Goal: Task Accomplishment & Management: Use online tool/utility

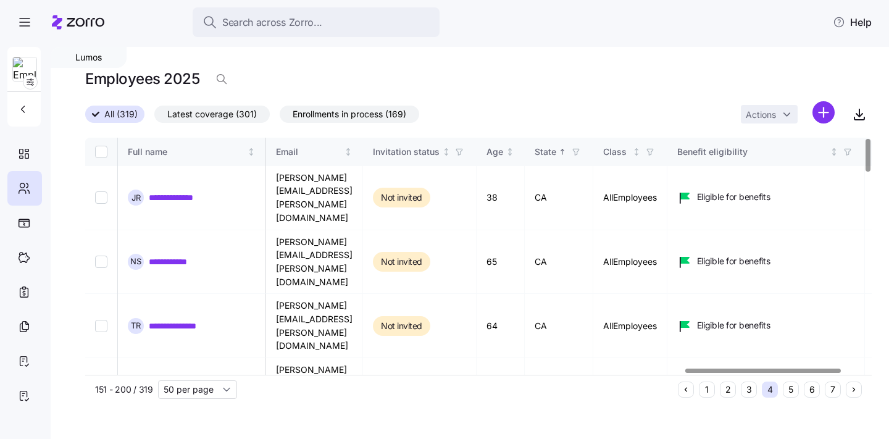
scroll to position [0, 3037]
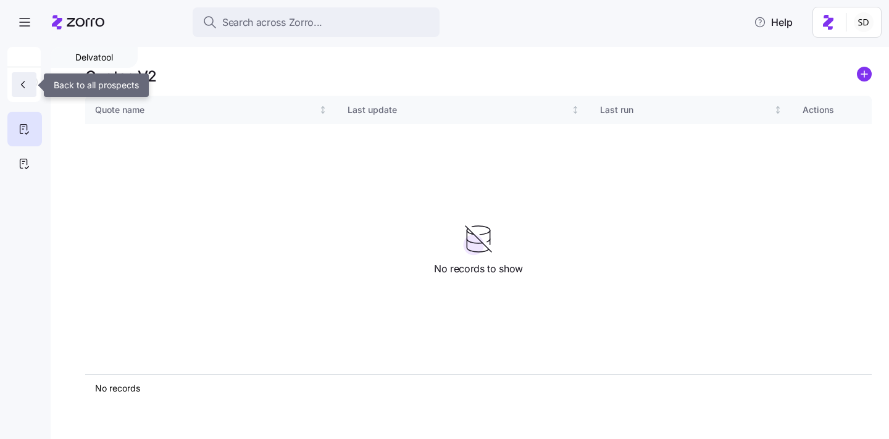
click at [19, 87] on icon "button" at bounding box center [23, 84] width 12 height 12
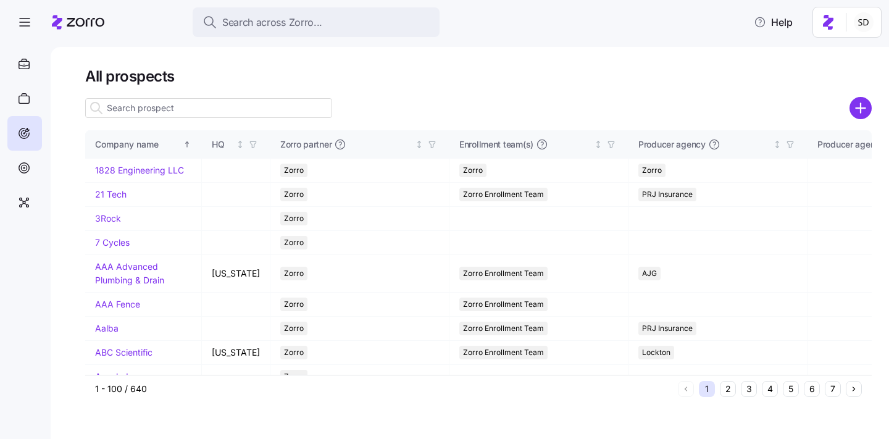
click at [169, 105] on input at bounding box center [208, 108] width 247 height 20
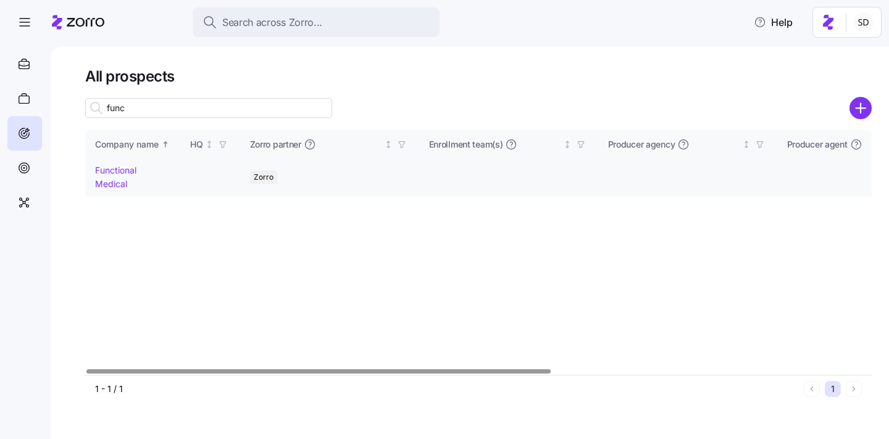
type input "func"
click at [117, 170] on link "Functional Medical" at bounding box center [115, 177] width 41 height 24
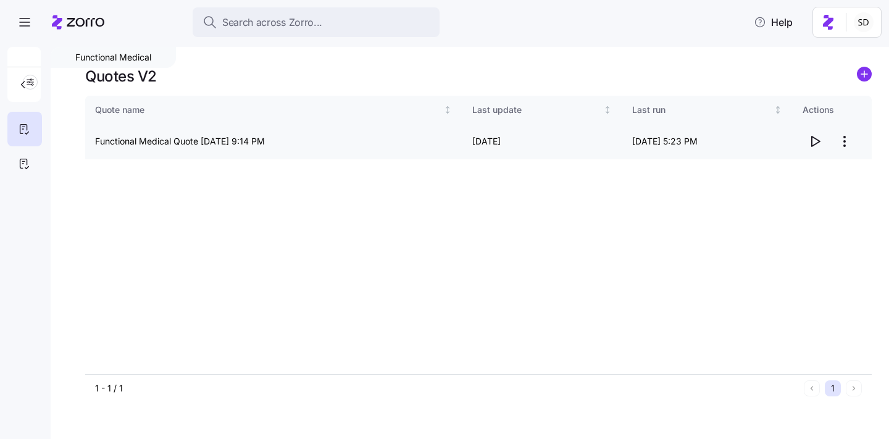
click at [814, 144] on icon "button" at bounding box center [814, 141] width 15 height 15
click at [29, 174] on div at bounding box center [24, 163] width 35 height 35
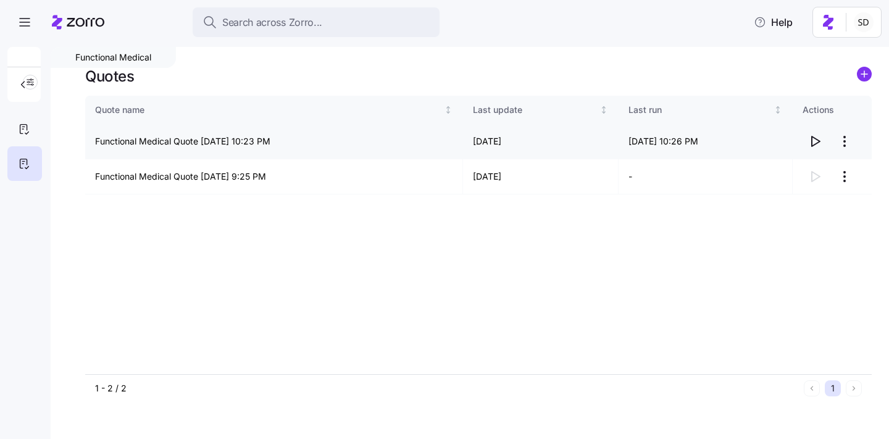
click at [816, 141] on icon "button" at bounding box center [814, 141] width 15 height 15
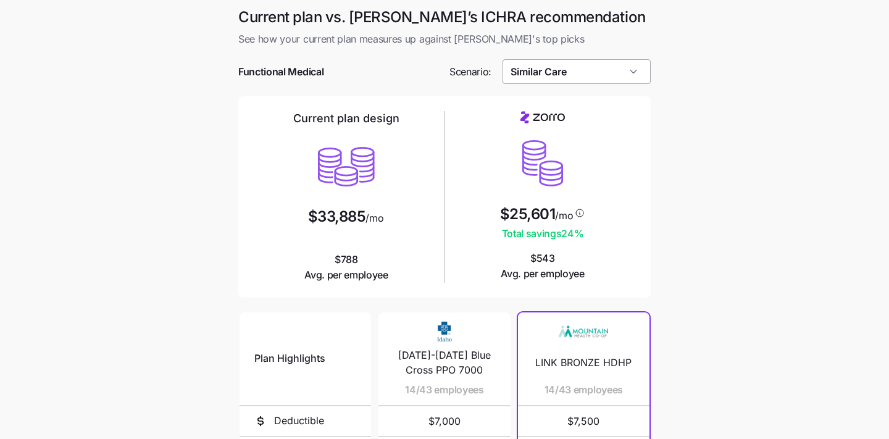
click at [571, 80] on input "Similar Care" at bounding box center [576, 71] width 149 height 25
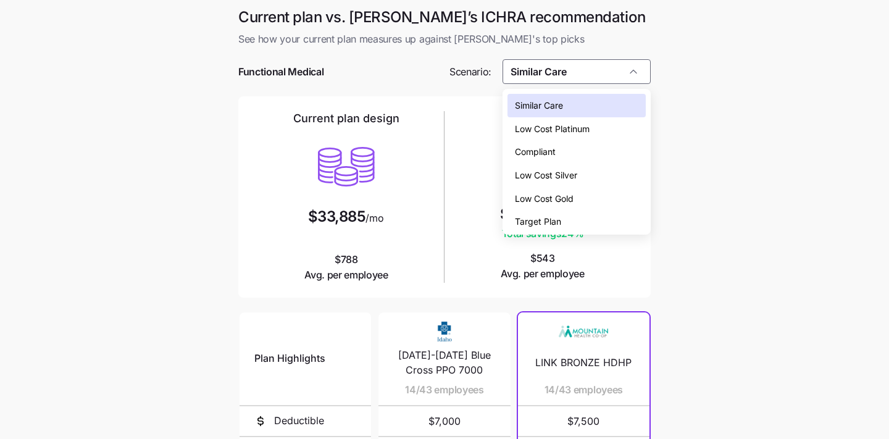
click at [578, 157] on div "Compliant" at bounding box center [576, 151] width 139 height 23
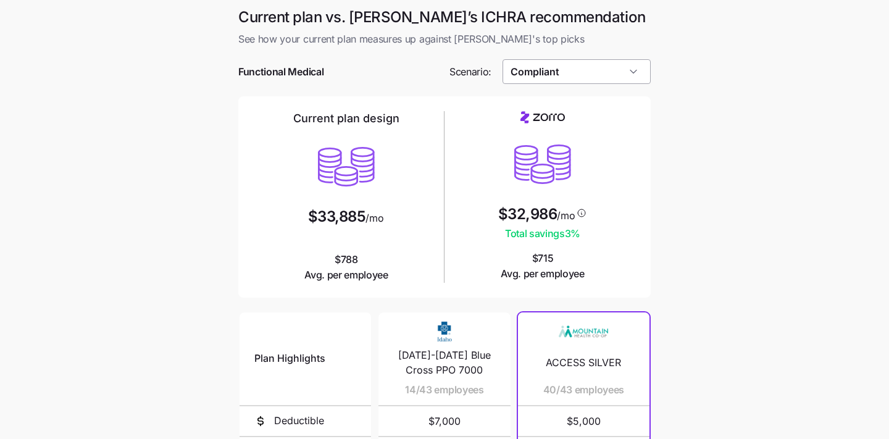
click at [562, 67] on input "Compliant" at bounding box center [576, 71] width 149 height 25
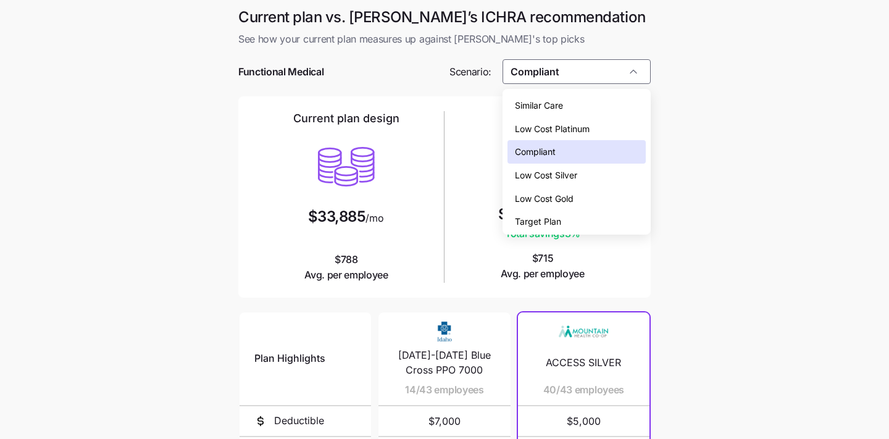
click at [549, 177] on span "Low Cost Silver" at bounding box center [546, 176] width 62 height 14
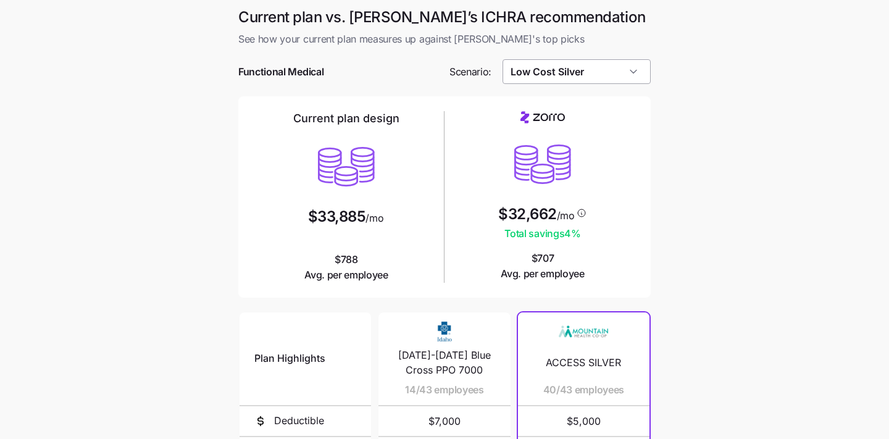
click at [546, 77] on input "Low Cost Silver" at bounding box center [576, 71] width 149 height 25
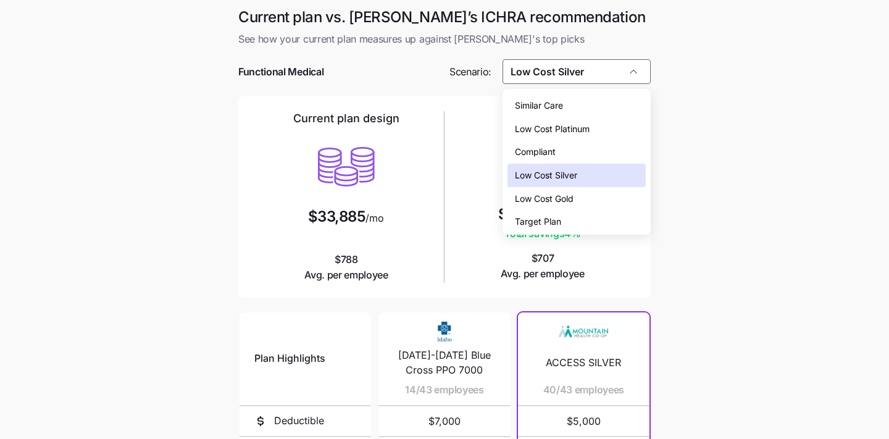
click at [540, 222] on span "Target Plan" at bounding box center [538, 222] width 46 height 14
type input "Target Plan"
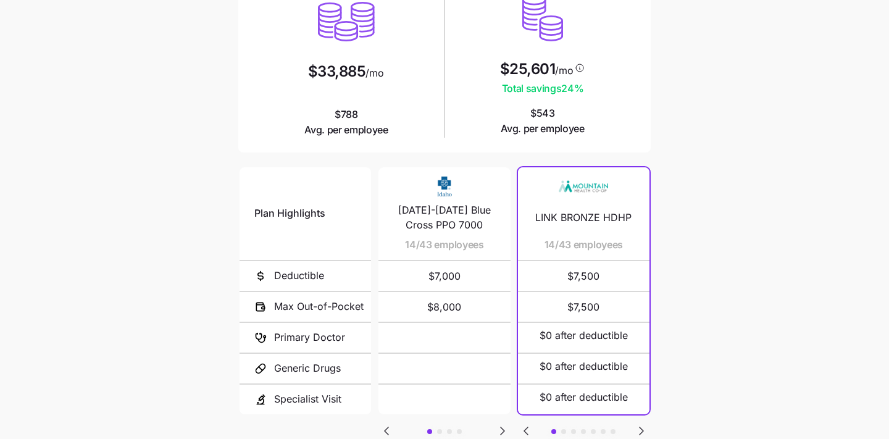
scroll to position [235, 0]
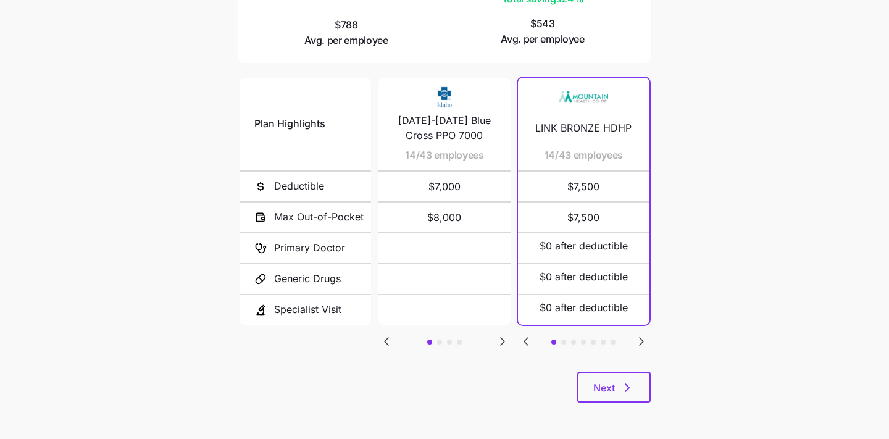
click at [640, 338] on icon "Go to next slide" at bounding box center [642, 341] width 4 height 7
click at [505, 336] on icon "Go to next slide" at bounding box center [502, 341] width 15 height 15
click at [640, 338] on icon "Go to next slide" at bounding box center [642, 341] width 4 height 7
click at [390, 336] on icon "Go to previous slide" at bounding box center [386, 341] width 15 height 15
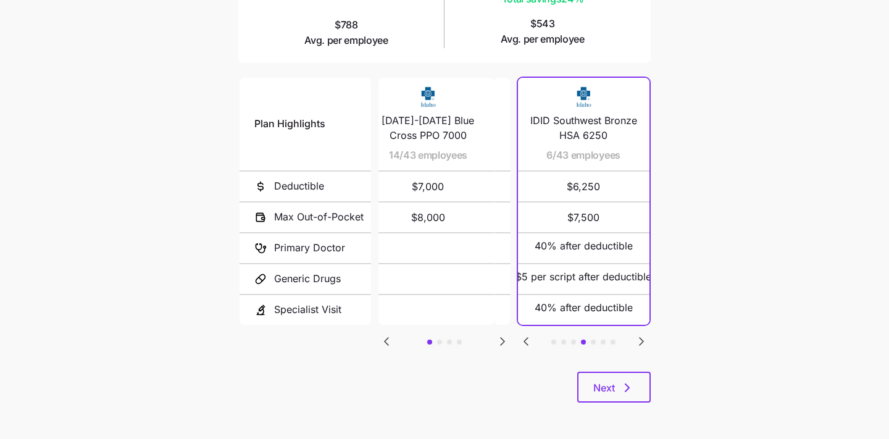
click at [390, 336] on icon "Go to previous slide" at bounding box center [386, 341] width 15 height 15
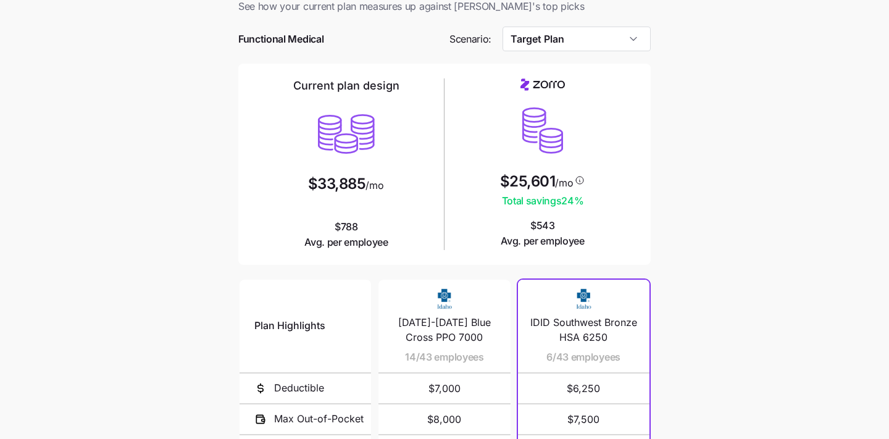
scroll to position [0, 0]
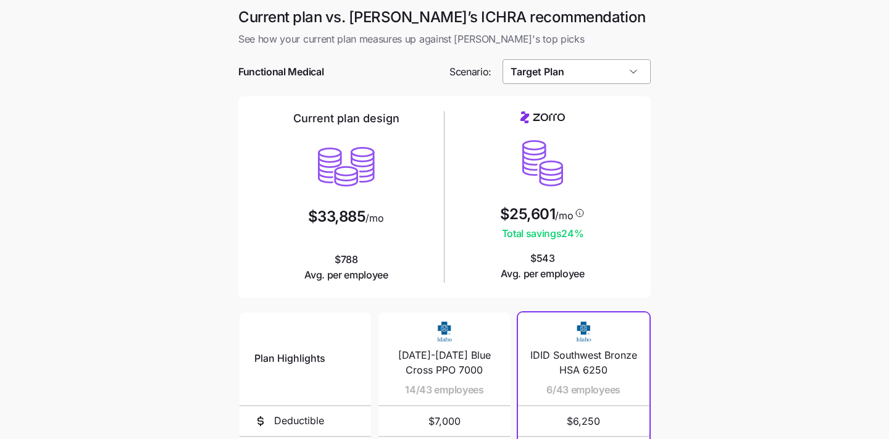
click at [592, 70] on input "Target Plan" at bounding box center [576, 71] width 149 height 25
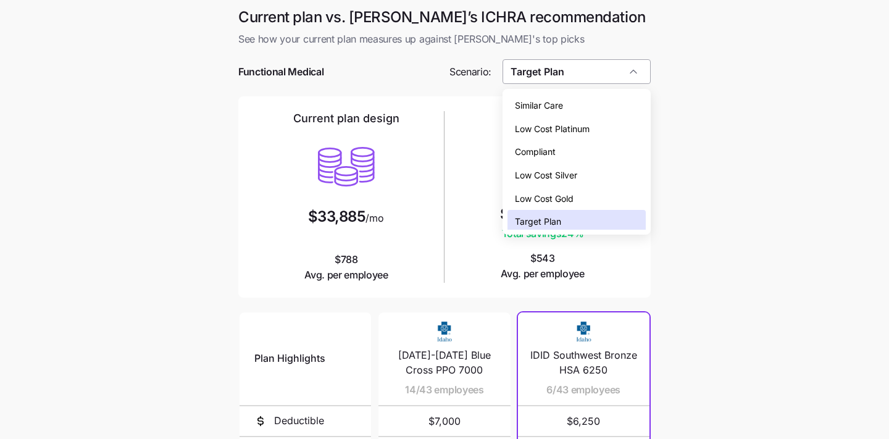
scroll to position [4, 0]
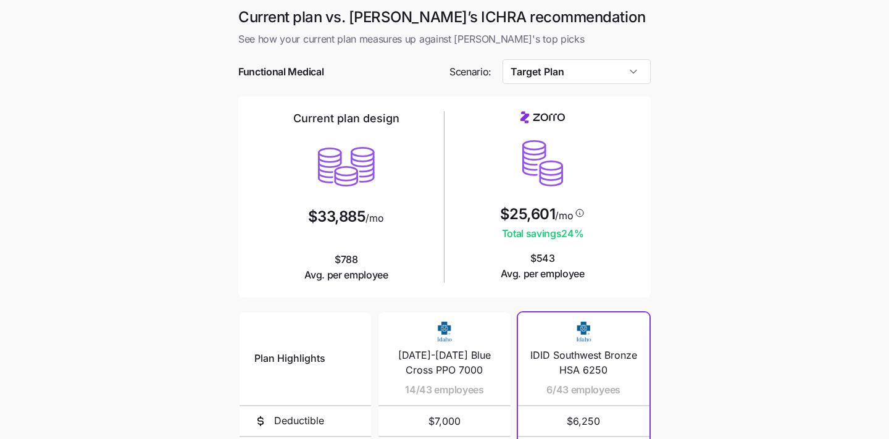
click at [669, 55] on main "Current plan vs. [PERSON_NAME]’s ICHRA recommendation See how your current plan…" at bounding box center [444, 337] width 889 height 674
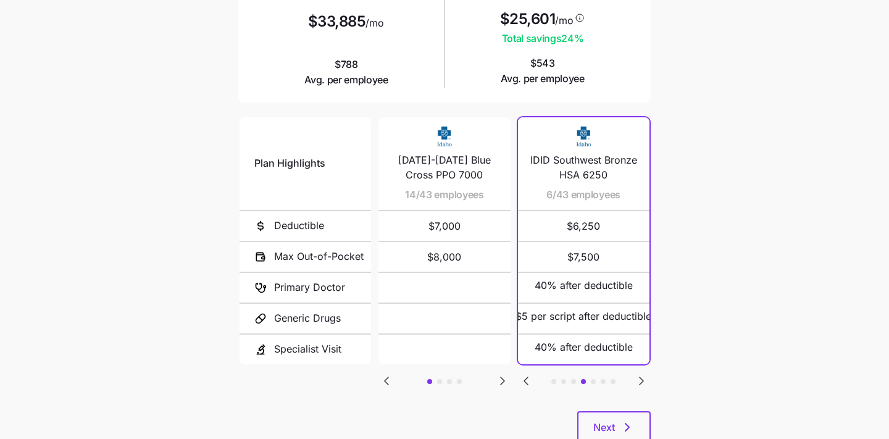
scroll to position [235, 0]
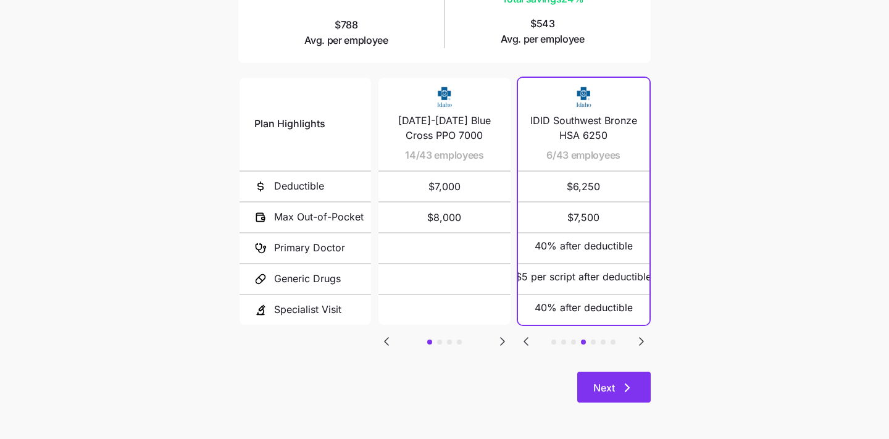
click at [633, 391] on icon "button" at bounding box center [627, 387] width 15 height 15
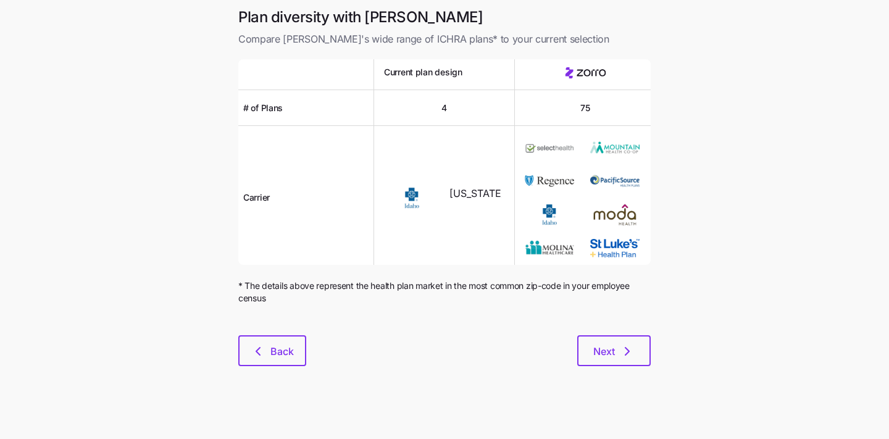
click at [633, 367] on div "Plan diversity with Zorro Compare [PERSON_NAME]'s wide range of ICHRA plans* to…" at bounding box center [444, 193] width 432 height 373
click at [625, 358] on icon "button" at bounding box center [627, 351] width 15 height 15
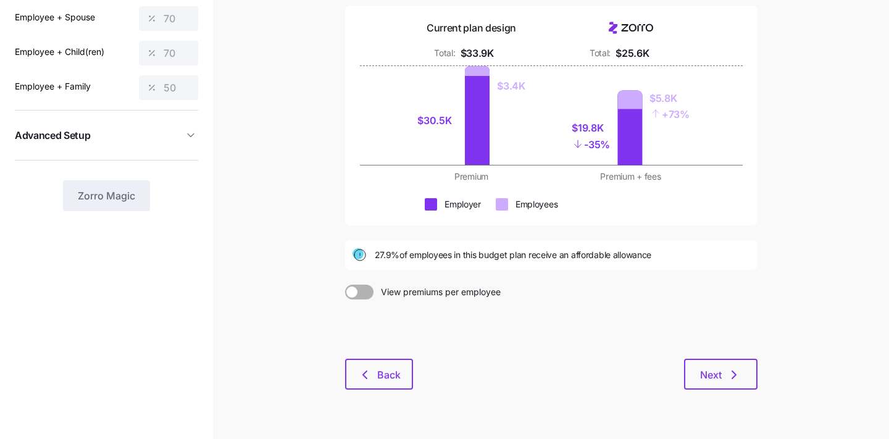
scroll to position [168, 0]
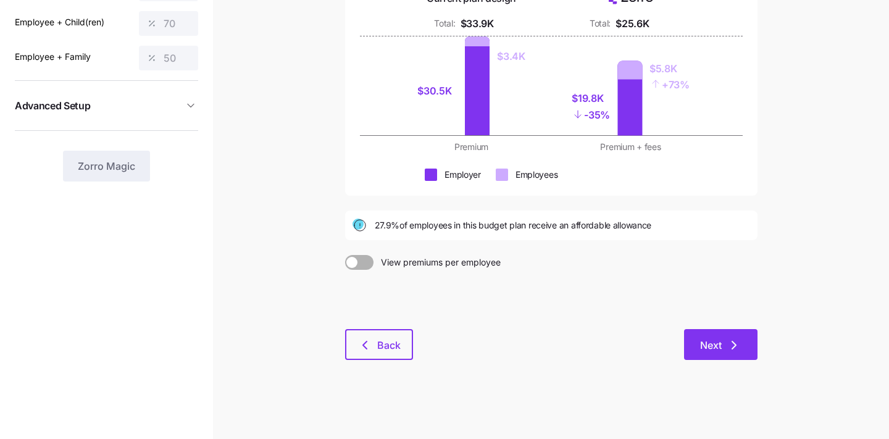
click at [706, 354] on button "Next" at bounding box center [720, 344] width 73 height 31
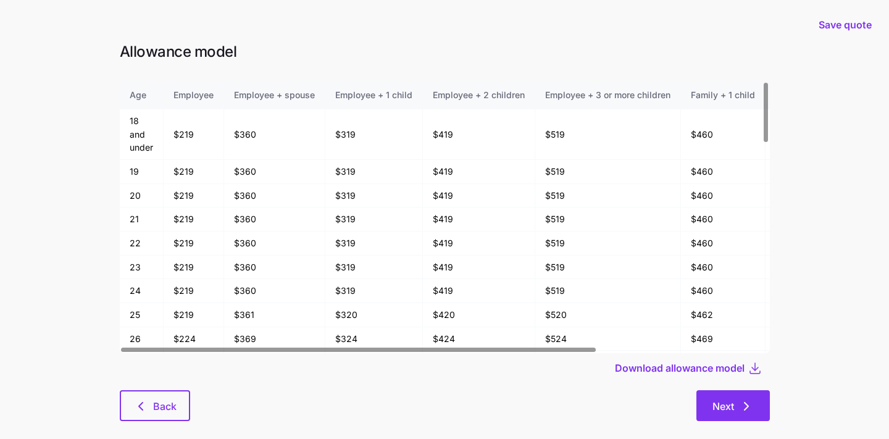
click at [732, 417] on button "Next" at bounding box center [732, 405] width 73 height 31
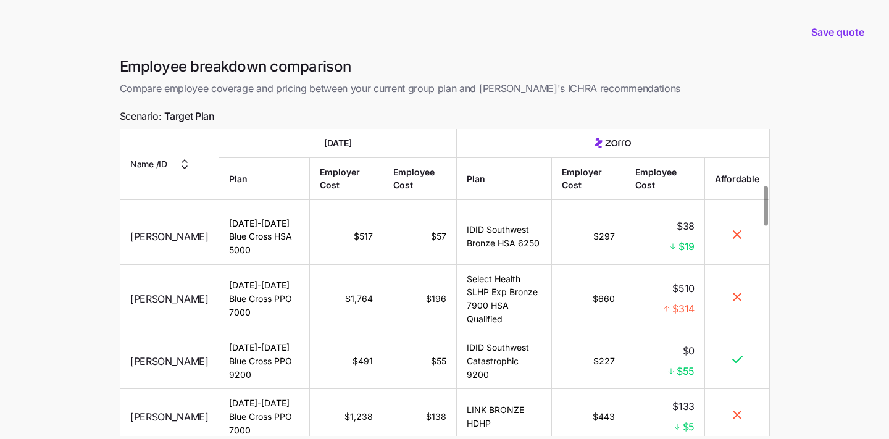
scroll to position [109, 0]
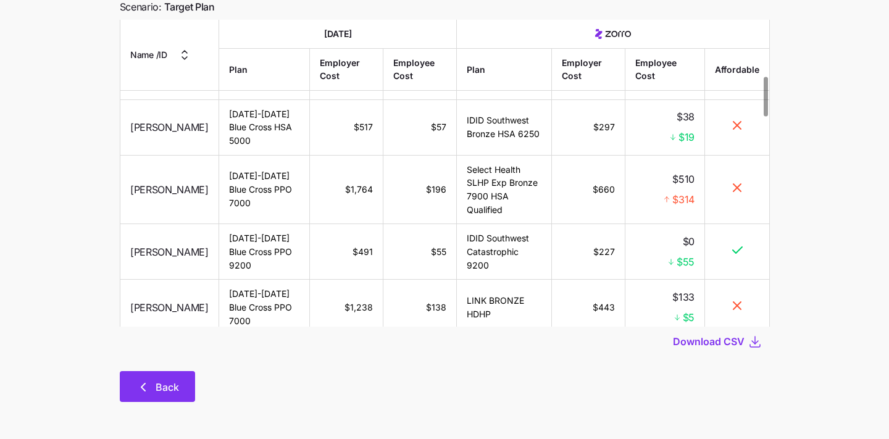
click at [156, 388] on span "Back" at bounding box center [167, 387] width 23 height 15
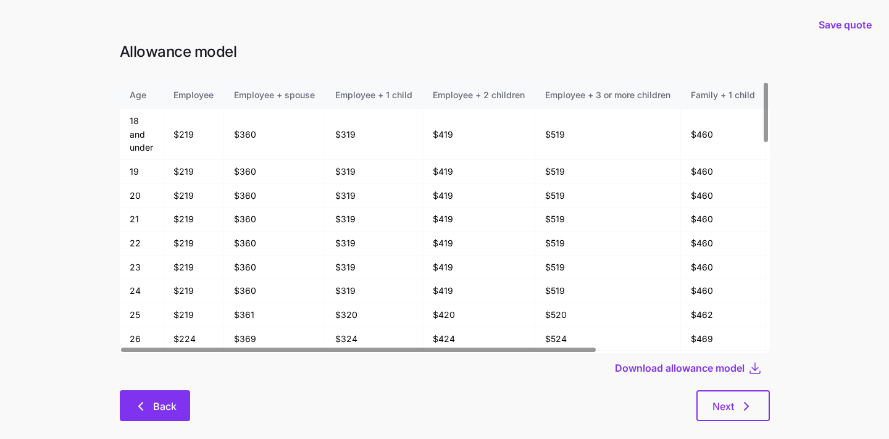
click at [149, 391] on button "Back" at bounding box center [155, 405] width 70 height 31
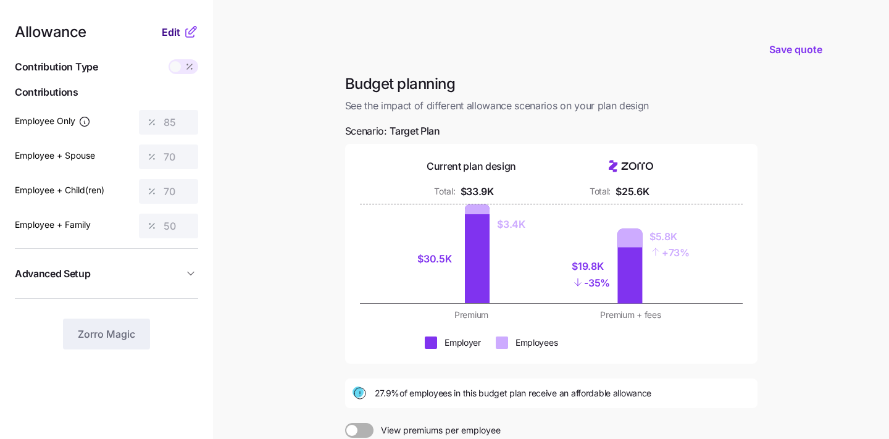
click at [181, 31] on button "Edit" at bounding box center [173, 32] width 22 height 15
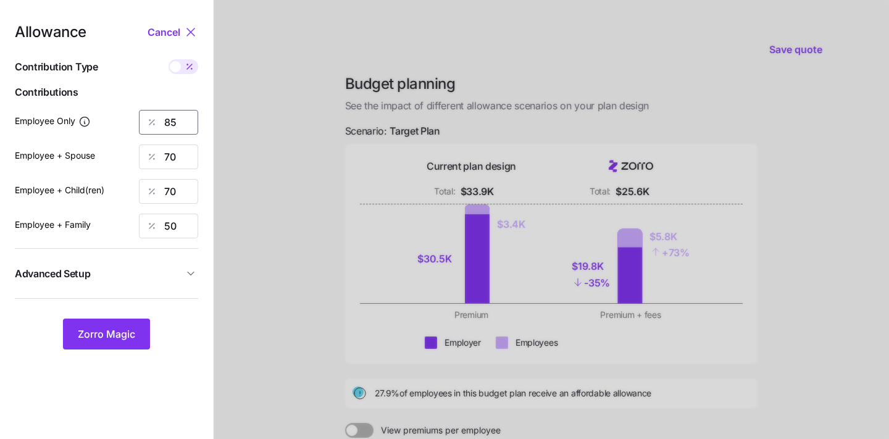
click at [180, 121] on input "85" at bounding box center [168, 122] width 59 height 25
type input "100"
click at [136, 328] on button "Zorro Magic" at bounding box center [106, 334] width 87 height 31
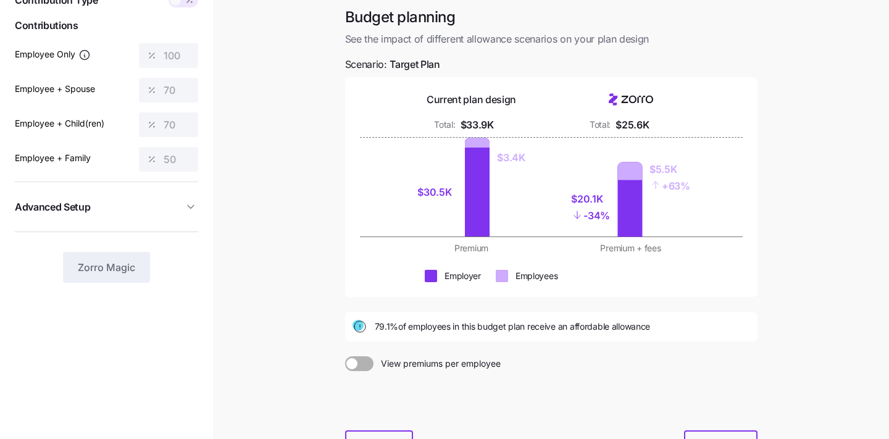
scroll to position [93, 0]
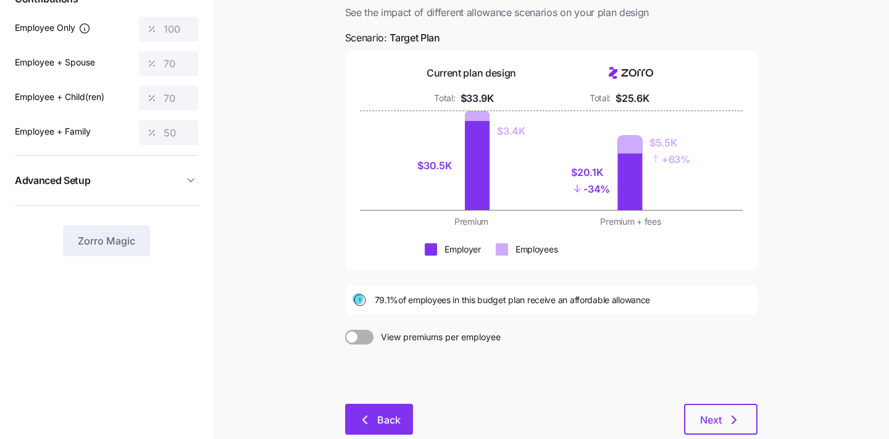
click at [398, 406] on button "Back" at bounding box center [379, 419] width 68 height 31
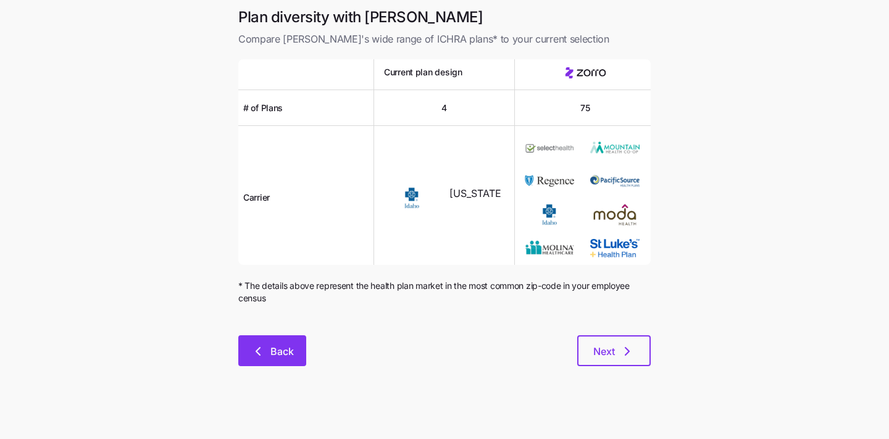
click at [290, 341] on button "Back" at bounding box center [272, 350] width 68 height 31
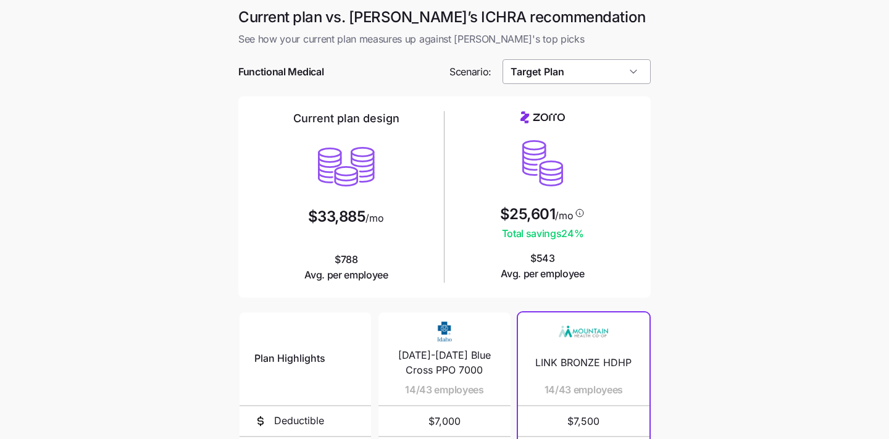
click at [593, 62] on input "Target Plan" at bounding box center [576, 71] width 149 height 25
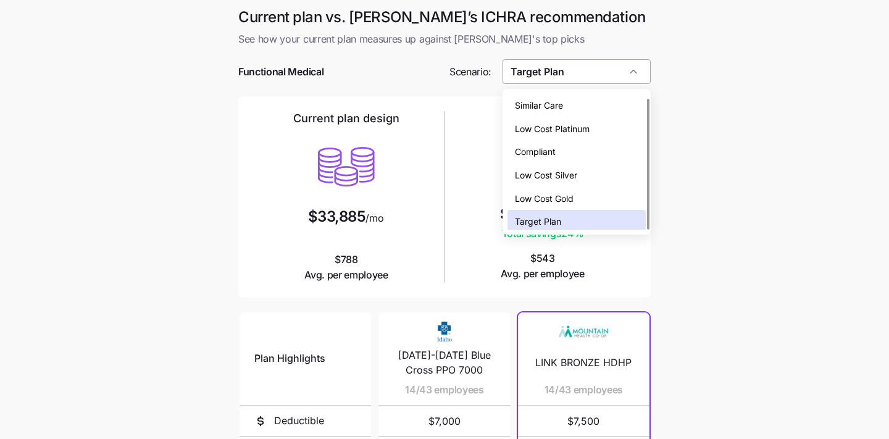
scroll to position [4, 0]
click at [590, 150] on div "Compliant" at bounding box center [576, 147] width 139 height 23
type input "Compliant"
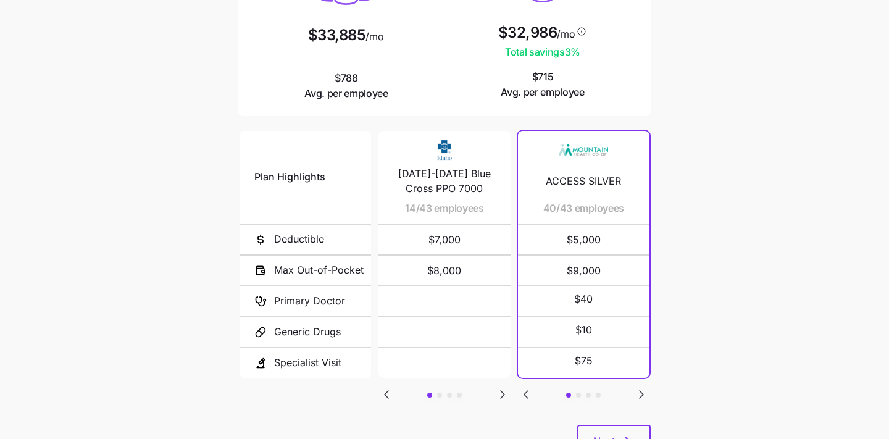
scroll to position [216, 0]
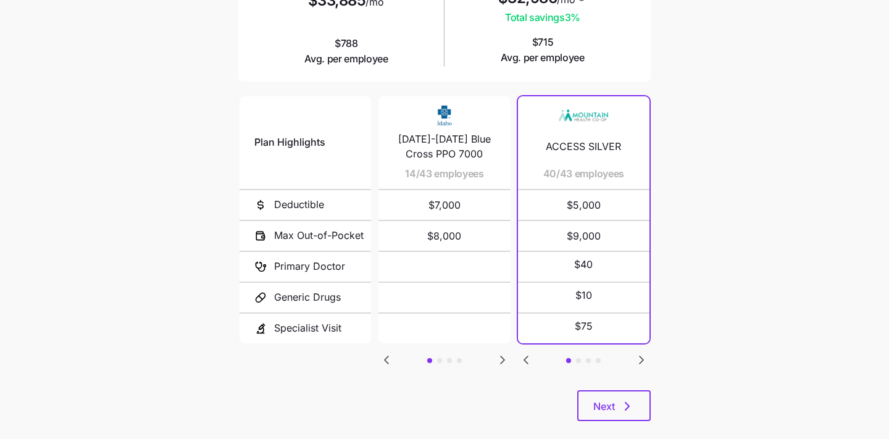
click at [644, 355] on icon "Go to next slide" at bounding box center [641, 359] width 15 height 15
click at [523, 356] on icon "Go to previous slide" at bounding box center [526, 359] width 15 height 15
click at [617, 408] on span "Next" at bounding box center [613, 406] width 41 height 15
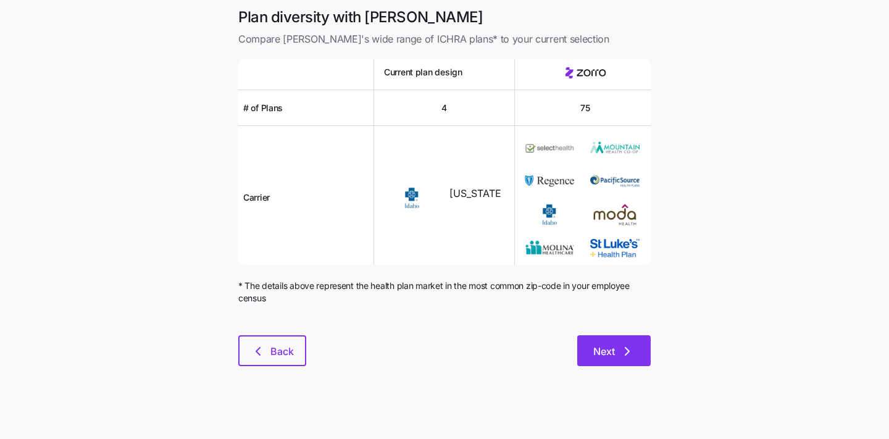
click at [610, 348] on span "Next" at bounding box center [604, 351] width 22 height 15
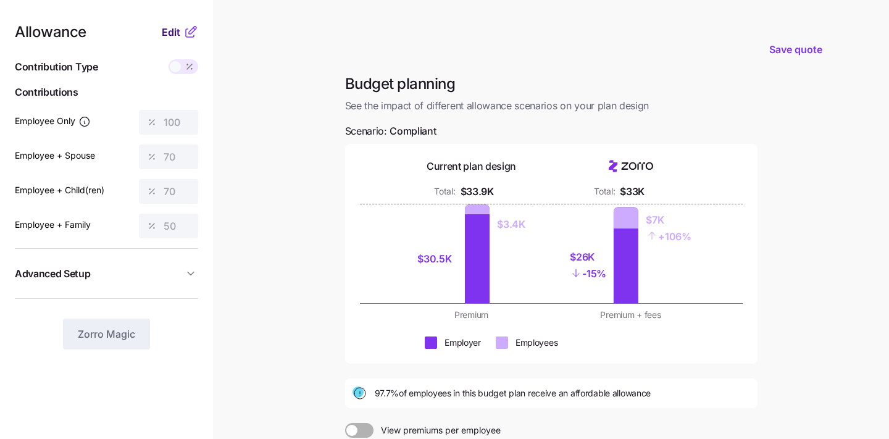
click at [176, 34] on span "Edit" at bounding box center [171, 32] width 19 height 15
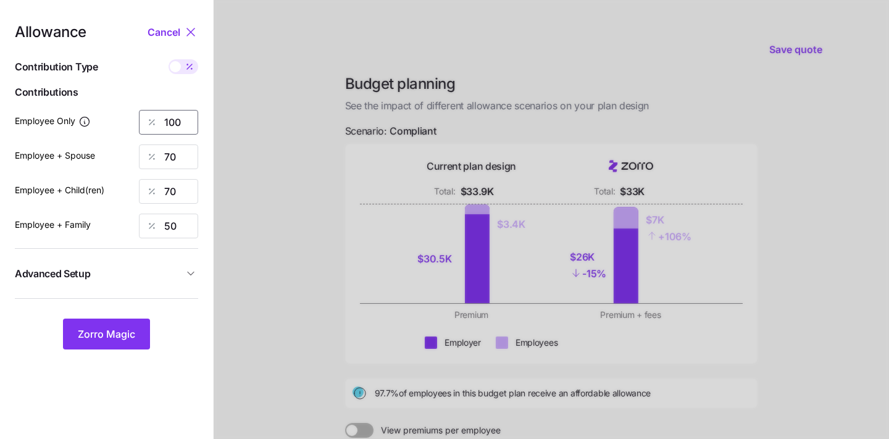
click at [188, 131] on input "100" at bounding box center [168, 122] width 59 height 25
type input "5"
type input "70"
click at [292, 266] on div at bounding box center [551, 303] width 675 height 607
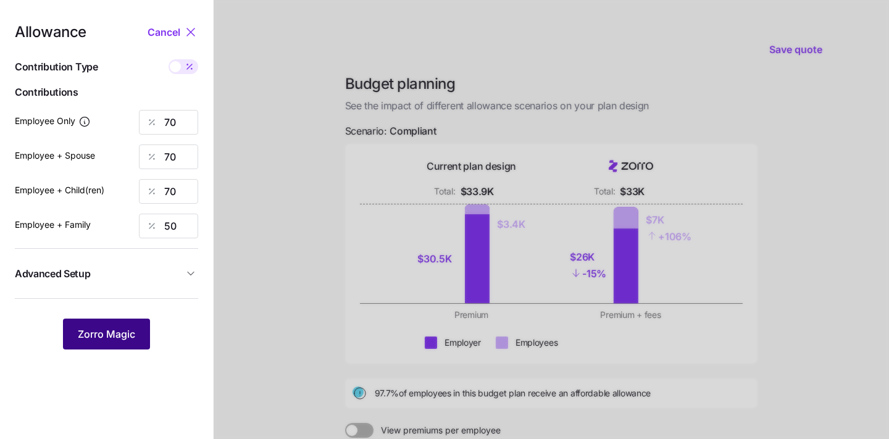
click at [93, 336] on span "Zorro Magic" at bounding box center [106, 334] width 57 height 15
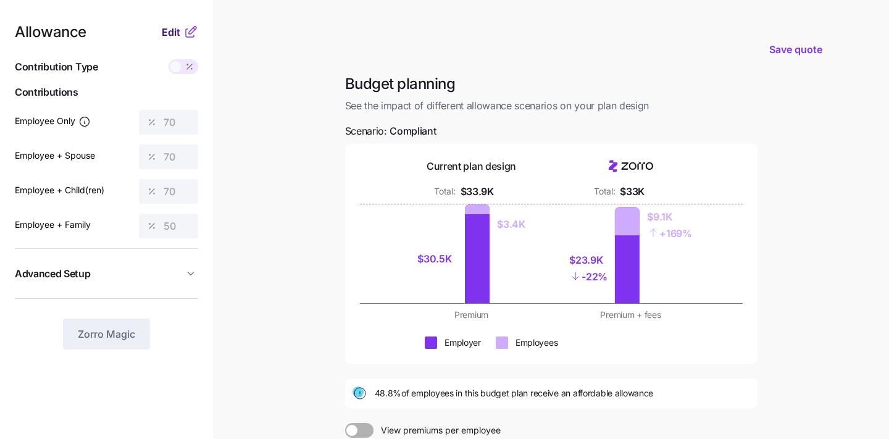
click at [172, 32] on span "Edit" at bounding box center [171, 32] width 19 height 15
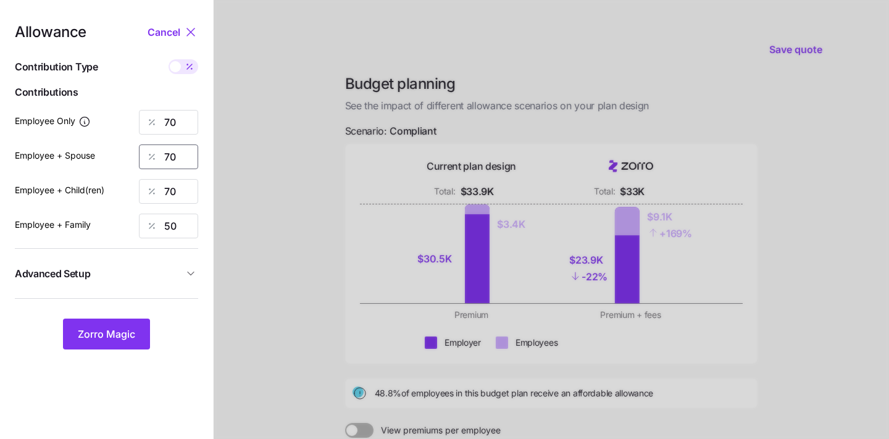
click at [182, 164] on input "70" at bounding box center [168, 156] width 59 height 25
type input "0"
click at [188, 193] on input "70" at bounding box center [168, 191] width 59 height 25
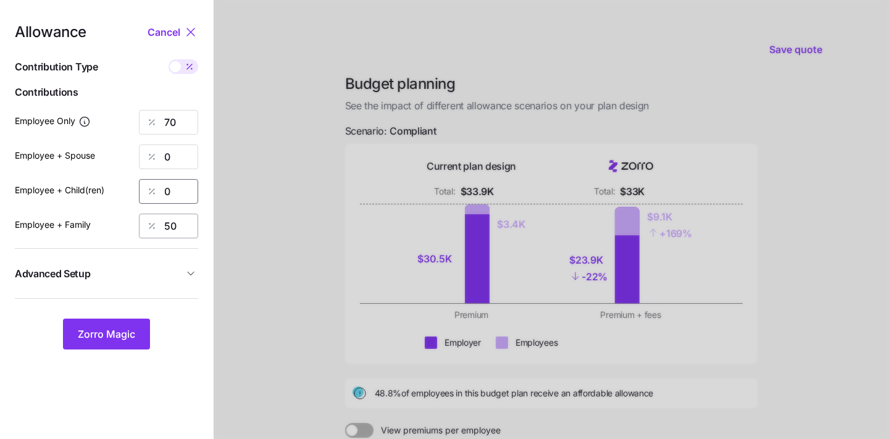
type input "0"
click at [181, 227] on input "50" at bounding box center [168, 226] width 59 height 25
type input "0"
click at [99, 334] on span "Zorro Magic" at bounding box center [106, 334] width 57 height 15
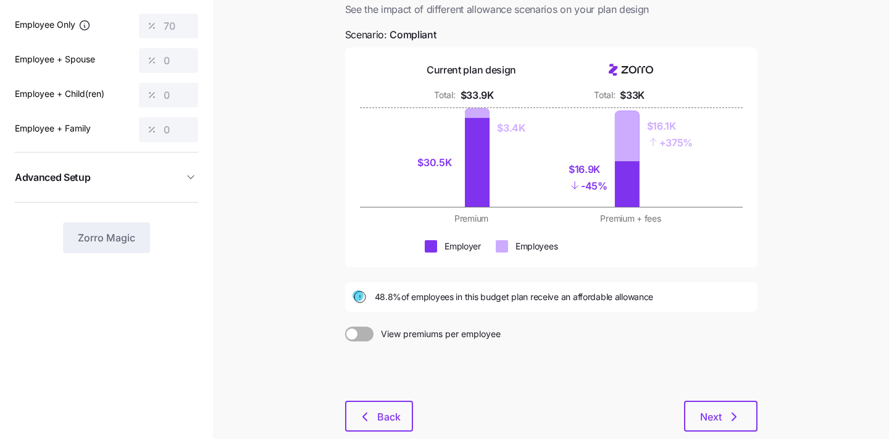
scroll to position [99, 0]
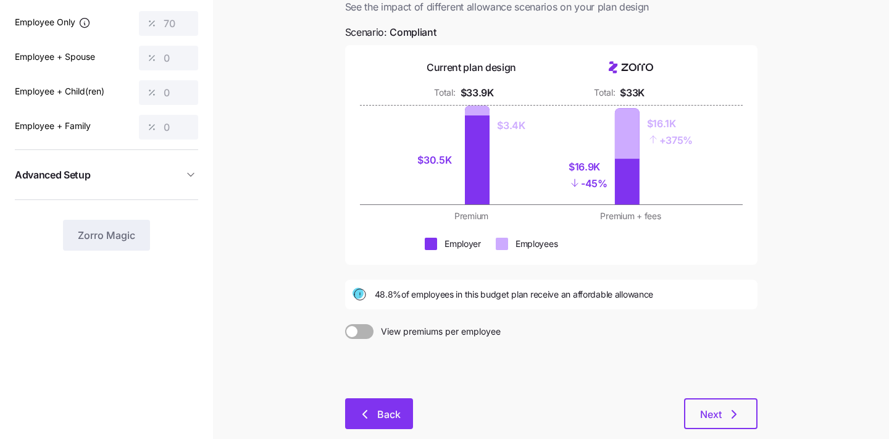
click at [395, 404] on button "Back" at bounding box center [379, 413] width 68 height 31
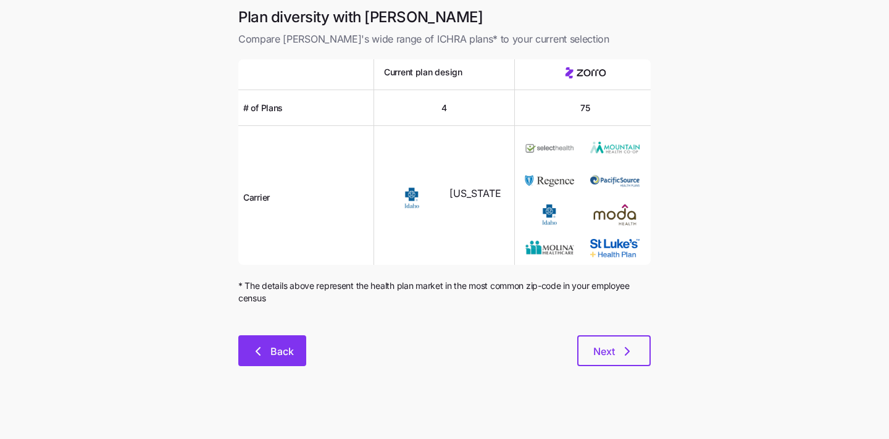
click at [252, 341] on button "Back" at bounding box center [272, 350] width 68 height 31
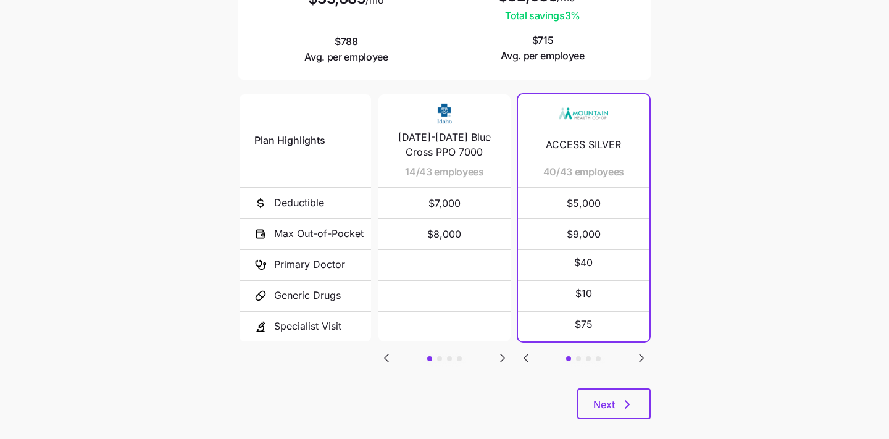
scroll to position [234, 0]
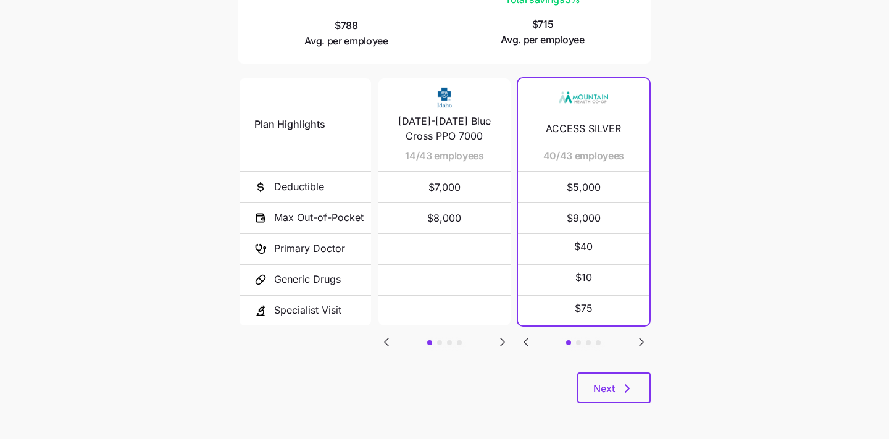
click at [500, 341] on icon "Go to next slide" at bounding box center [502, 342] width 15 height 15
click at [387, 343] on icon "Go to previous slide" at bounding box center [386, 342] width 15 height 15
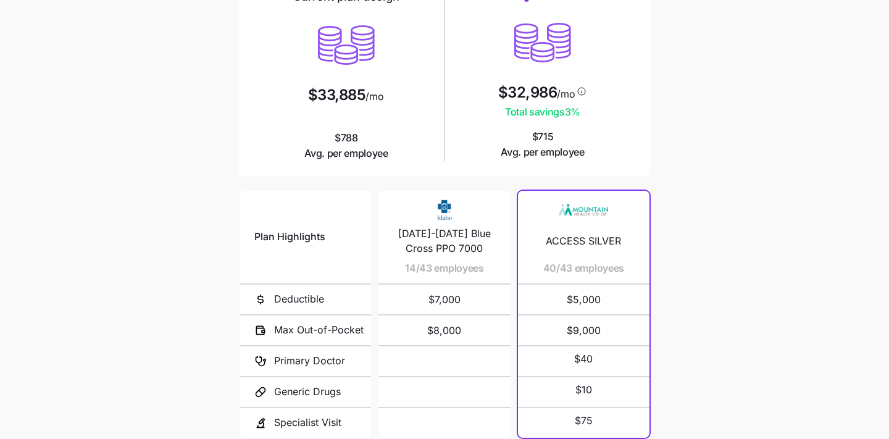
scroll to position [16, 0]
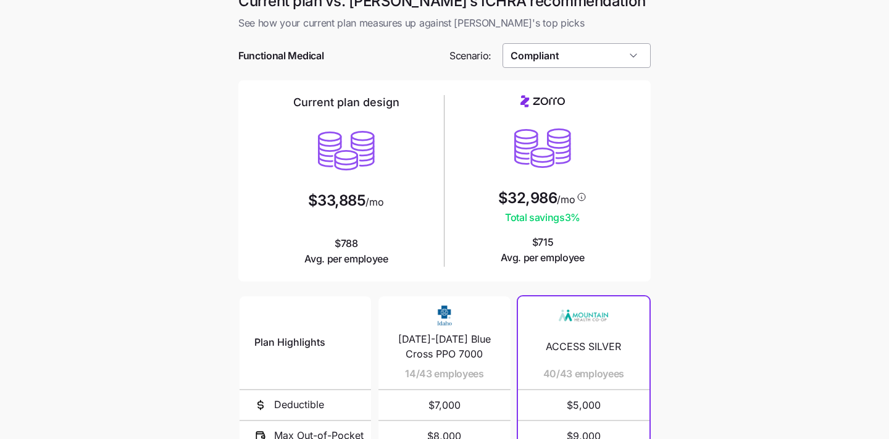
click at [589, 55] on input "Compliant" at bounding box center [576, 55] width 149 height 25
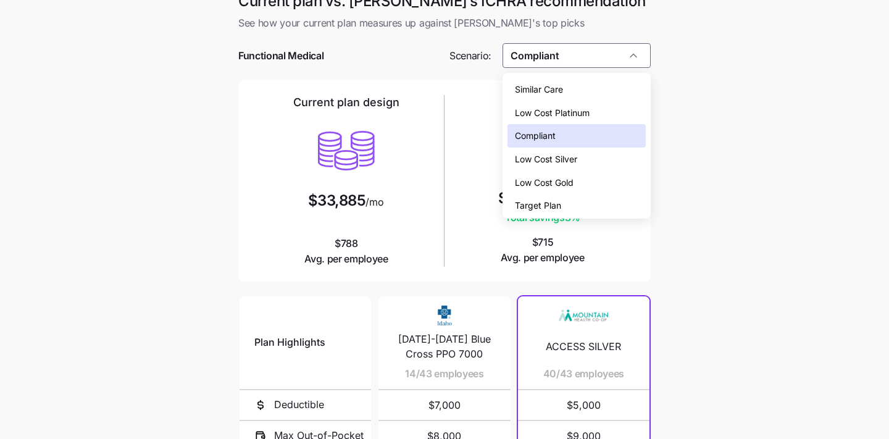
click at [586, 88] on div "Similar Care" at bounding box center [576, 89] width 139 height 23
type input "Similar Care"
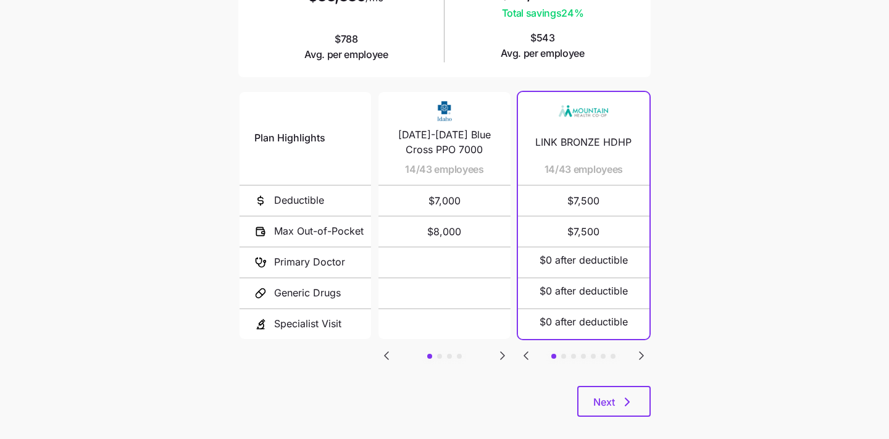
scroll to position [225, 0]
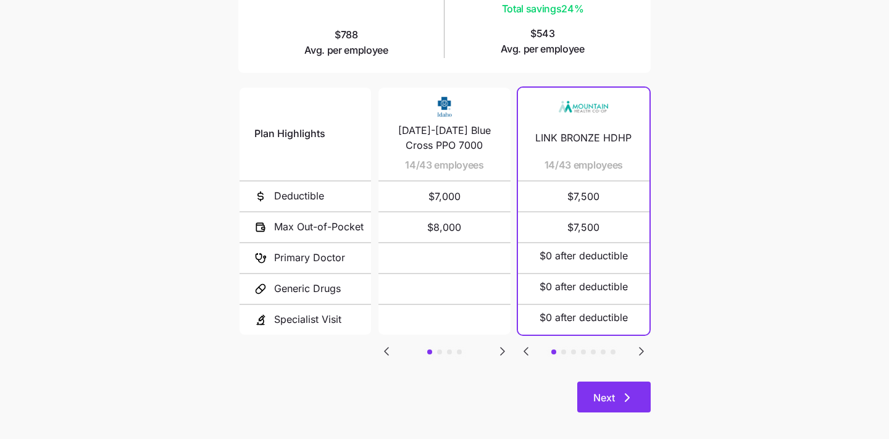
click at [617, 398] on span "Next" at bounding box center [613, 397] width 41 height 15
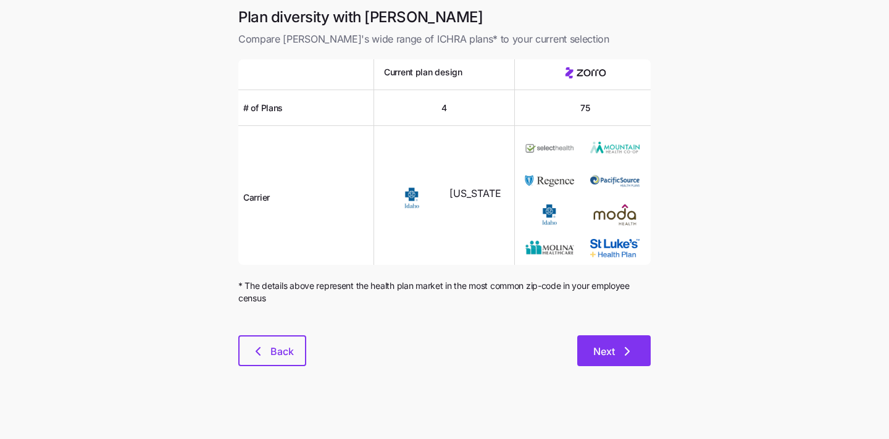
click at [603, 351] on span "Next" at bounding box center [604, 351] width 22 height 15
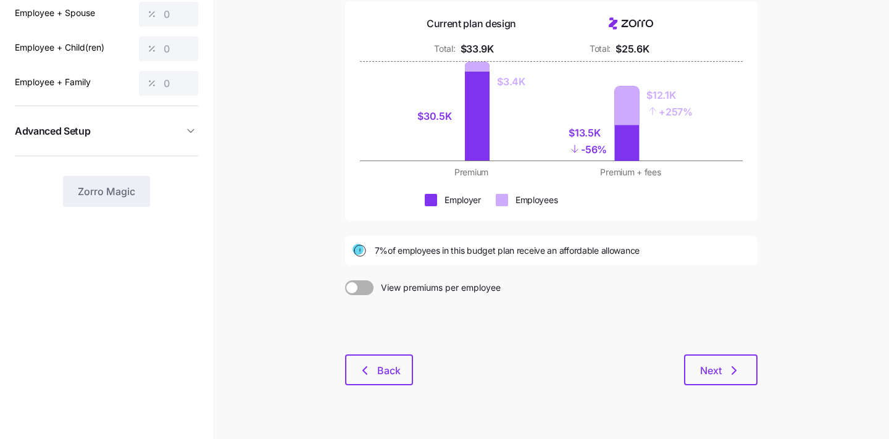
scroll to position [168, 0]
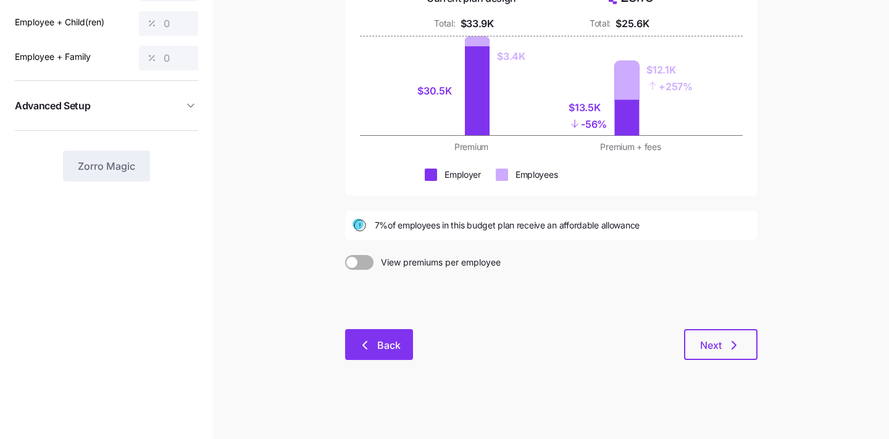
click at [375, 350] on span "Back" at bounding box center [379, 345] width 36 height 15
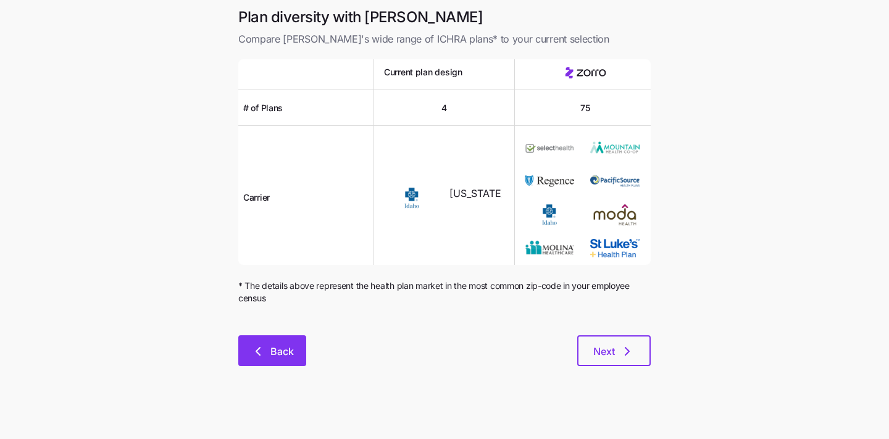
click at [267, 347] on span "Back" at bounding box center [272, 351] width 36 height 15
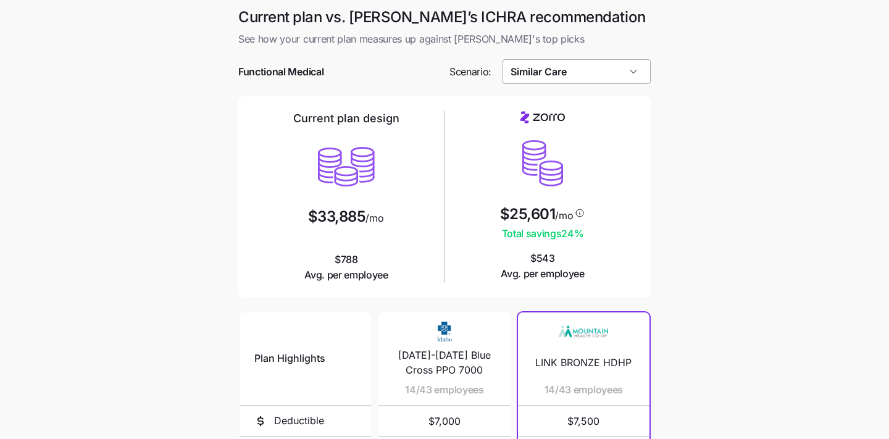
click at [540, 73] on input "Similar Care" at bounding box center [576, 71] width 149 height 25
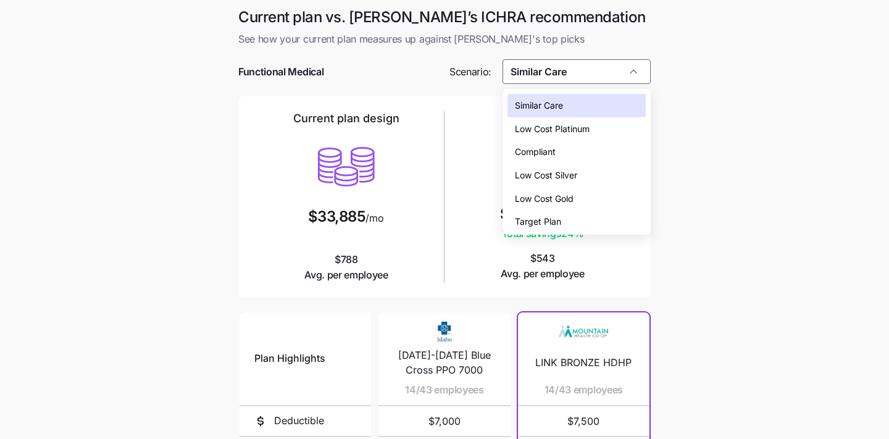
click at [556, 215] on span "Target Plan" at bounding box center [538, 222] width 46 height 14
type input "Target Plan"
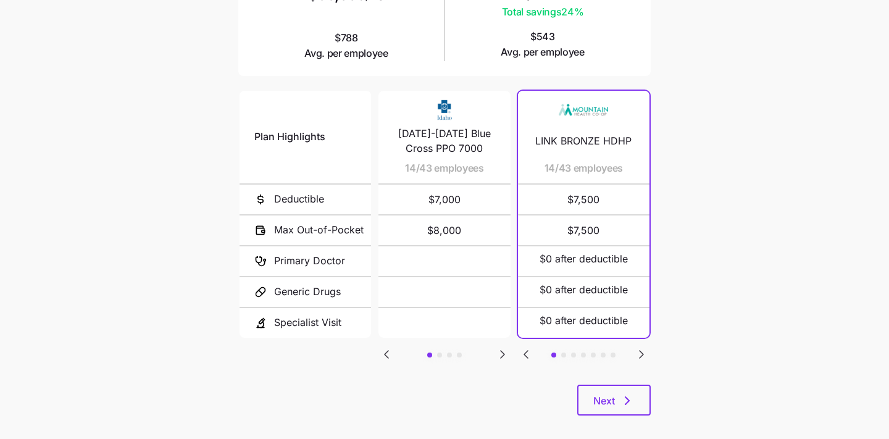
scroll to position [235, 0]
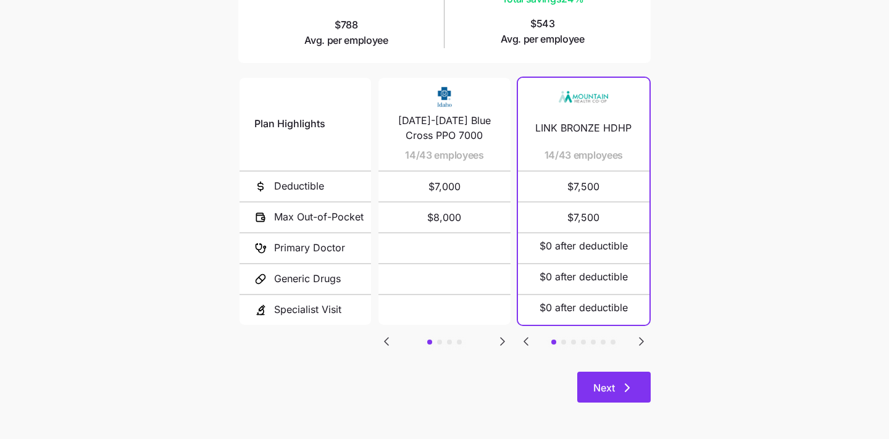
click at [623, 383] on icon "button" at bounding box center [627, 387] width 15 height 15
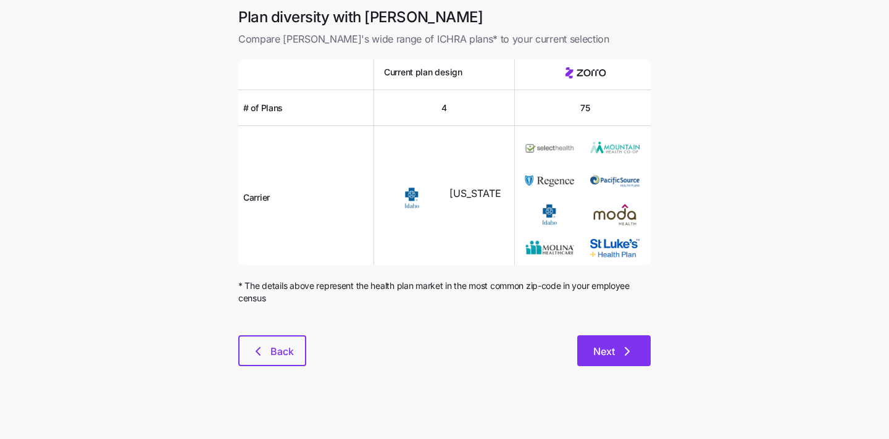
click at [627, 352] on icon "button" at bounding box center [627, 351] width 4 height 7
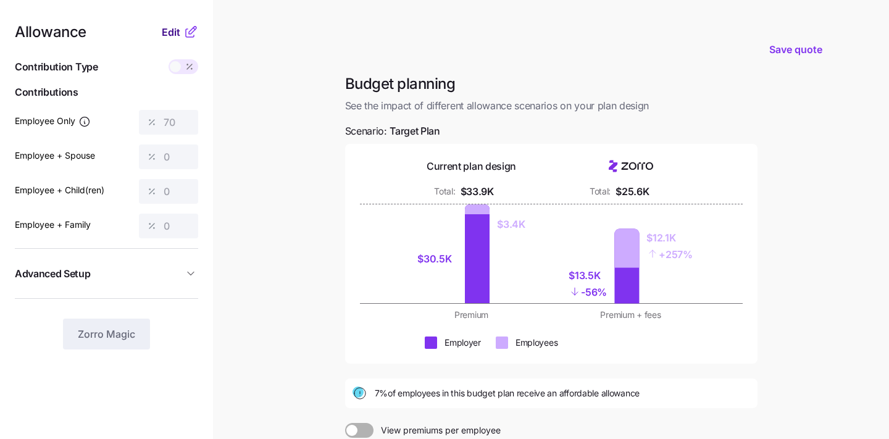
click at [177, 33] on span "Edit" at bounding box center [171, 32] width 19 height 15
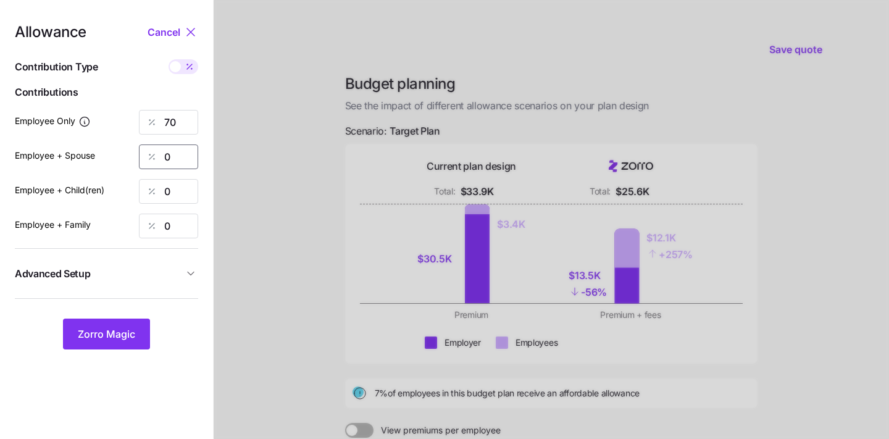
click at [178, 155] on input "0" at bounding box center [168, 156] width 59 height 25
type input "50"
click at [173, 189] on input "0" at bounding box center [168, 191] width 59 height 25
type input "50"
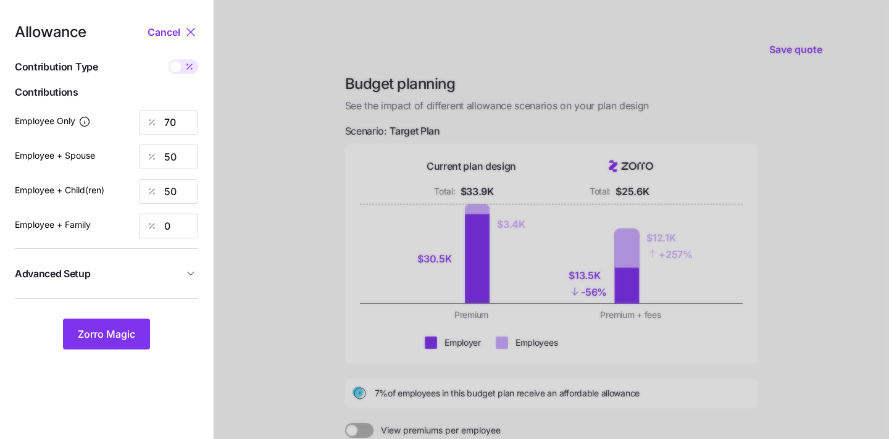
click at [174, 206] on div "Allowance Cancel Contribution Type Use classes Contributions Employee Only 70 E…" at bounding box center [106, 187] width 183 height 325
click at [174, 210] on div "Allowance Cancel Contribution Type Use classes Contributions Employee Only 70 E…" at bounding box center [106, 187] width 183 height 325
click at [174, 224] on input "0" at bounding box center [168, 226] width 59 height 25
type input "50"
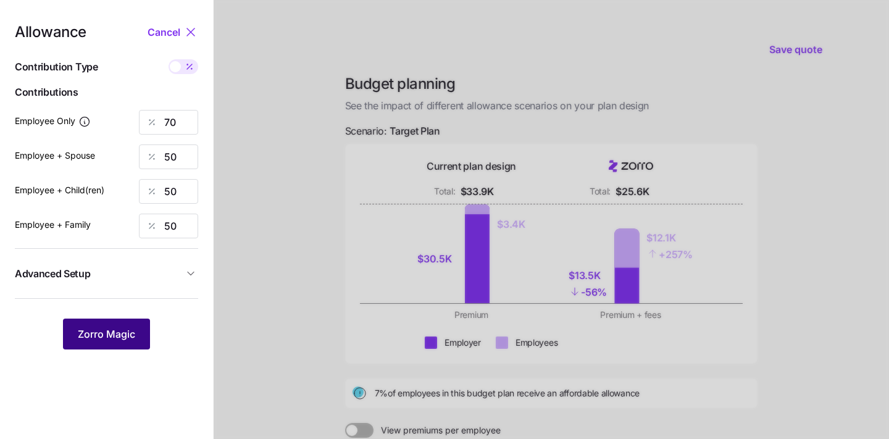
click at [115, 334] on span "Zorro Magic" at bounding box center [106, 334] width 57 height 15
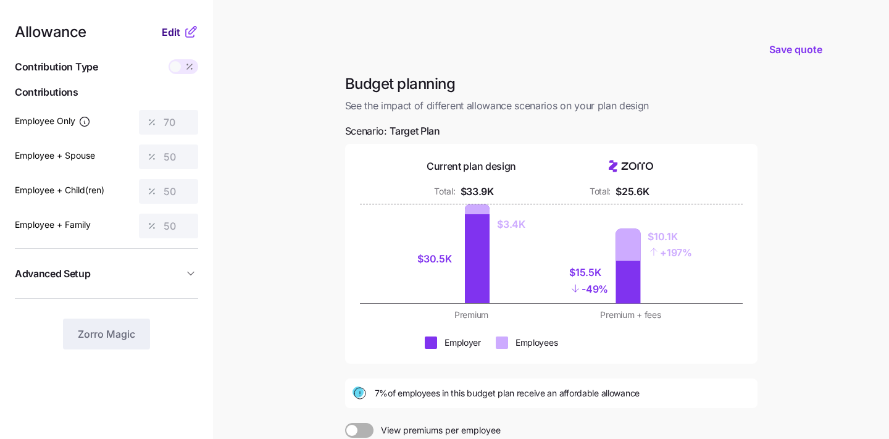
click at [171, 36] on span "Edit" at bounding box center [171, 32] width 19 height 15
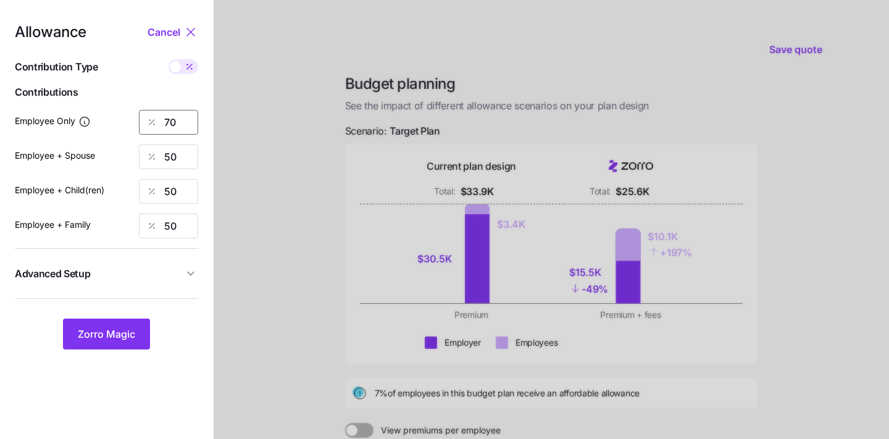
click at [180, 123] on input "70" at bounding box center [168, 122] width 59 height 25
type input "7"
type input "80"
click at [253, 222] on div at bounding box center [551, 303] width 675 height 607
click at [185, 154] on input "50" at bounding box center [168, 156] width 59 height 25
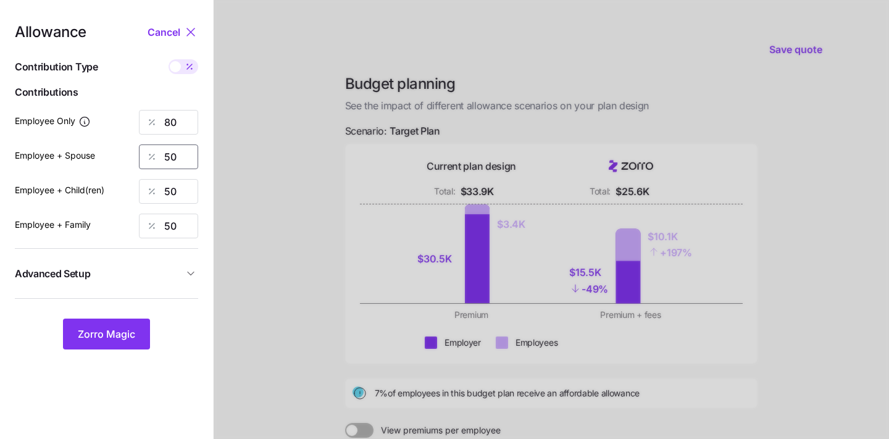
click at [185, 154] on input "50" at bounding box center [168, 156] width 59 height 25
type input "0"
click at [184, 190] on input "50" at bounding box center [168, 191] width 59 height 25
type input "0"
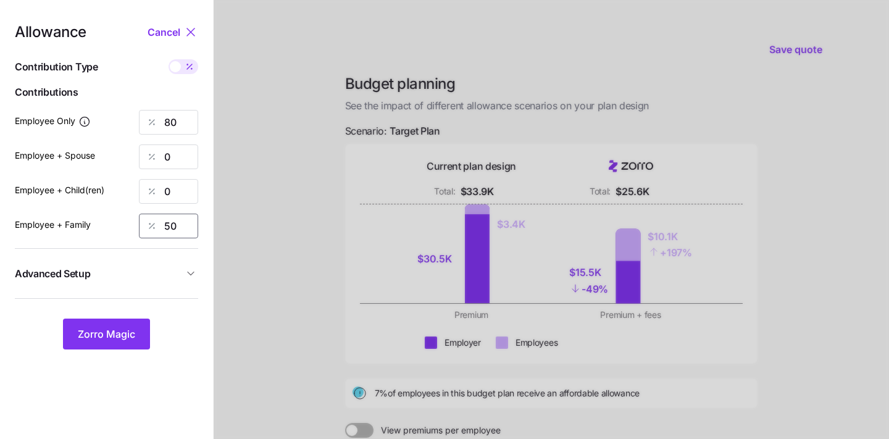
click at [173, 226] on input "50" at bounding box center [168, 226] width 59 height 25
type input "0"
click at [175, 127] on input "80" at bounding box center [168, 122] width 59 height 25
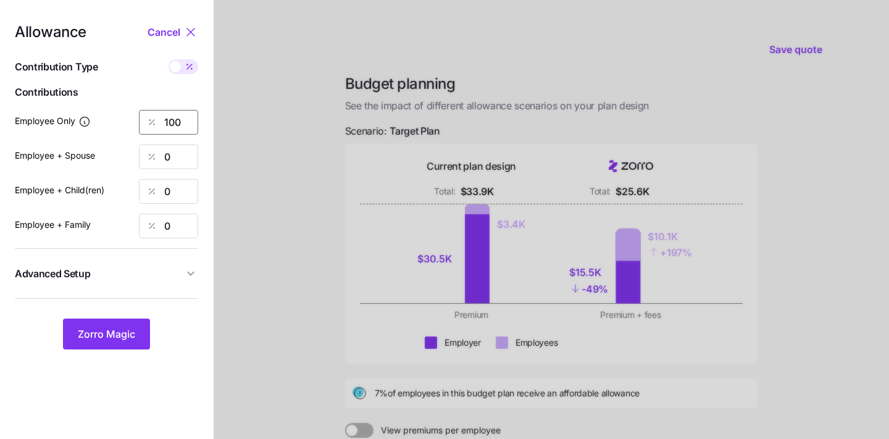
type input "100"
click at [273, 175] on div at bounding box center [551, 303] width 675 height 607
click at [130, 325] on button "Zorro Magic" at bounding box center [106, 334] width 87 height 31
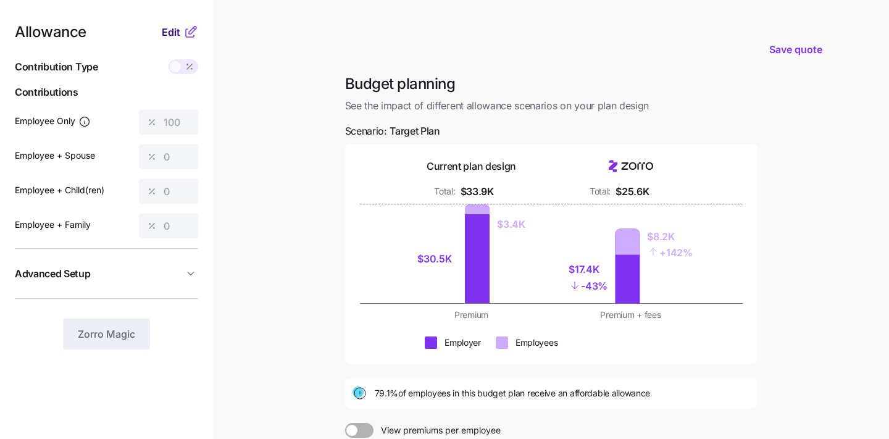
click at [170, 36] on span "Edit" at bounding box center [171, 32] width 19 height 15
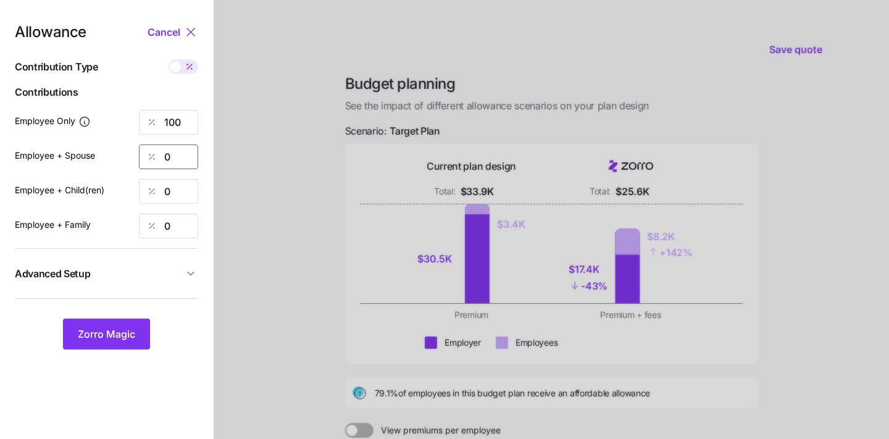
click at [180, 156] on input "0" at bounding box center [168, 156] width 59 height 25
type input "46"
click at [188, 198] on input "0" at bounding box center [168, 191] width 59 height 25
type input "61"
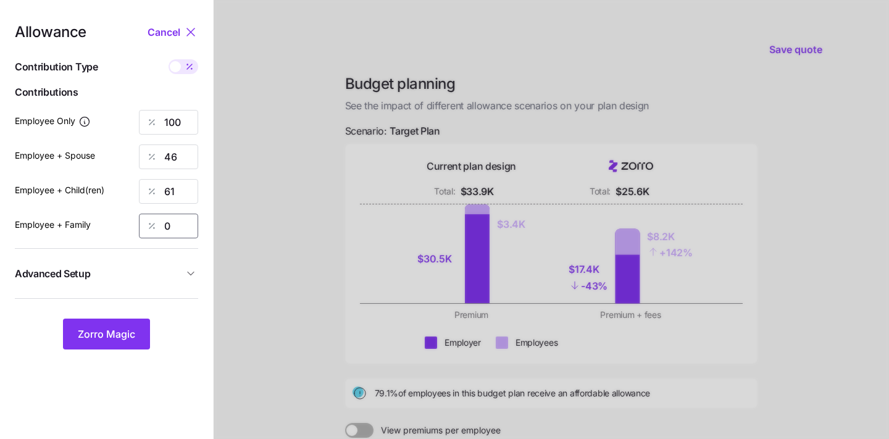
click at [187, 223] on input "0" at bounding box center [168, 226] width 59 height 25
type input "33"
click at [122, 329] on span "Zorro Magic" at bounding box center [106, 334] width 57 height 15
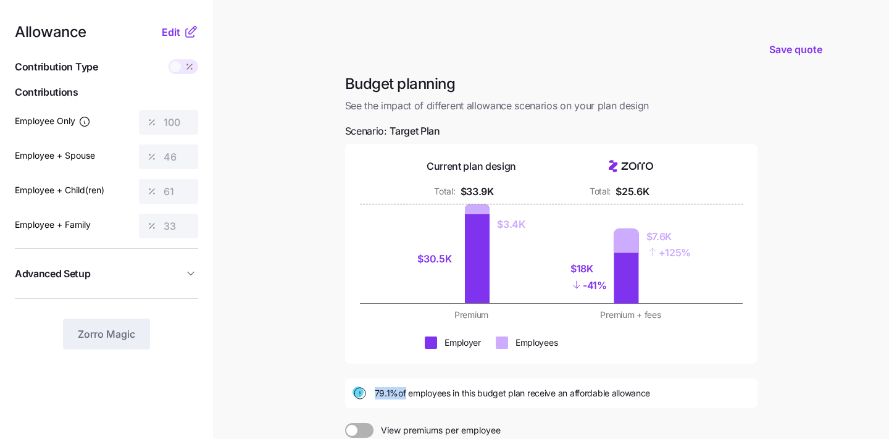
drag, startPoint x: 376, startPoint y: 393, endPoint x: 402, endPoint y: 393, distance: 26.6
click at [402, 393] on span "79.1% of employees in this budget plan receive an affordable allowance" at bounding box center [513, 393] width 276 height 12
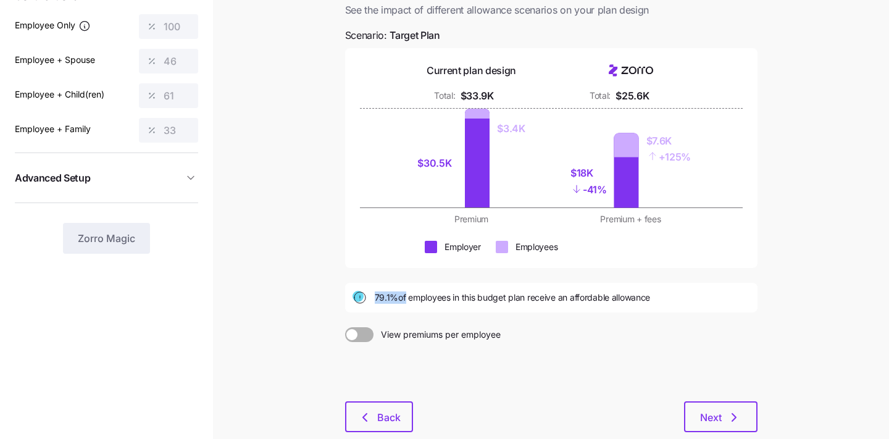
scroll to position [109, 0]
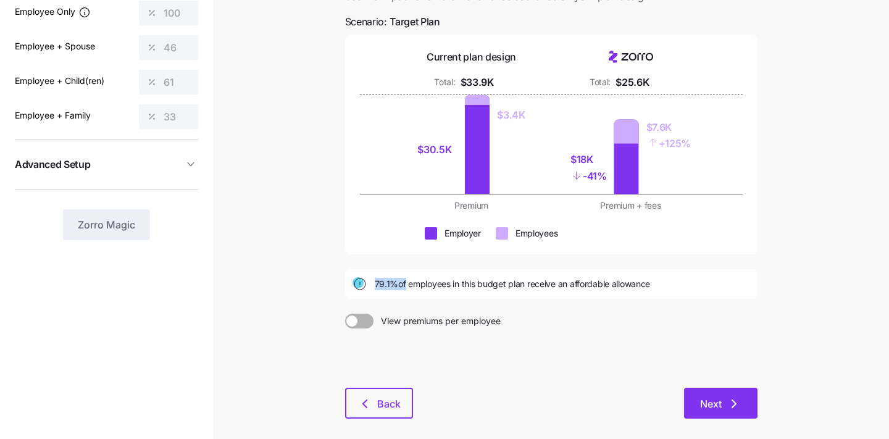
click at [750, 416] on button "Next" at bounding box center [720, 403] width 73 height 31
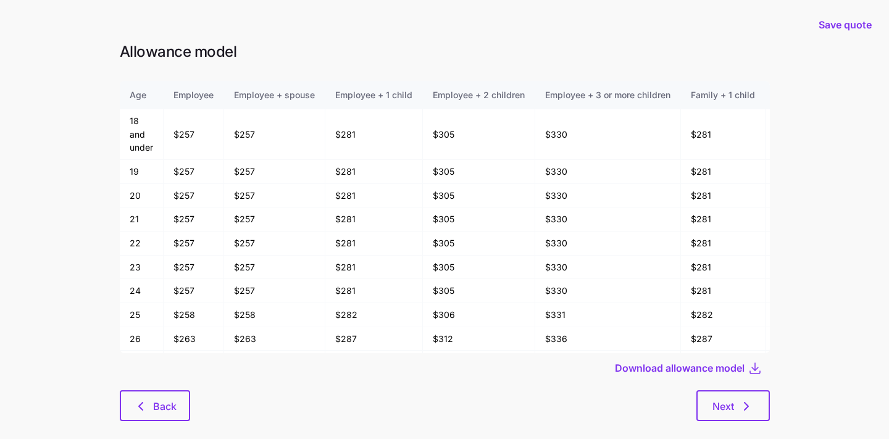
click at [750, 416] on button "Next" at bounding box center [732, 405] width 73 height 31
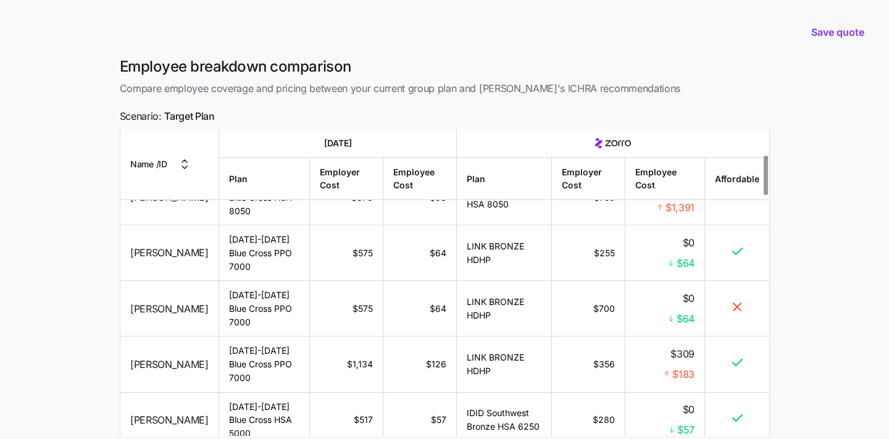
scroll to position [109, 0]
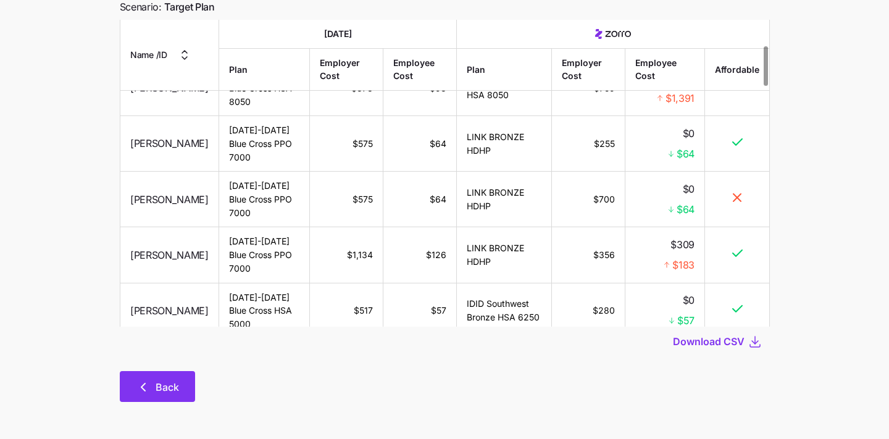
click at [138, 373] on button "Back" at bounding box center [157, 386] width 75 height 31
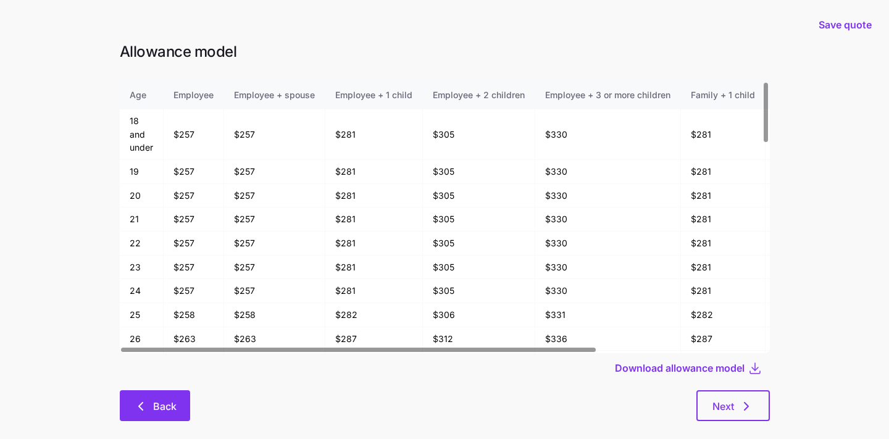
click at [153, 412] on span "Back" at bounding box center [164, 406] width 23 height 15
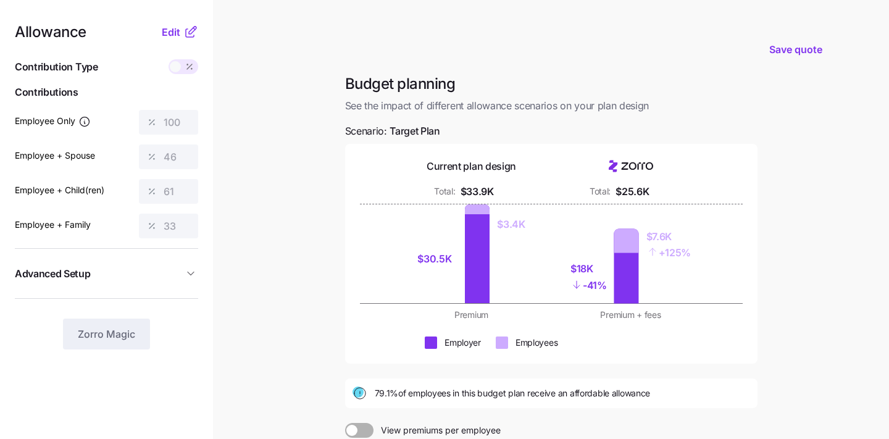
scroll to position [168, 0]
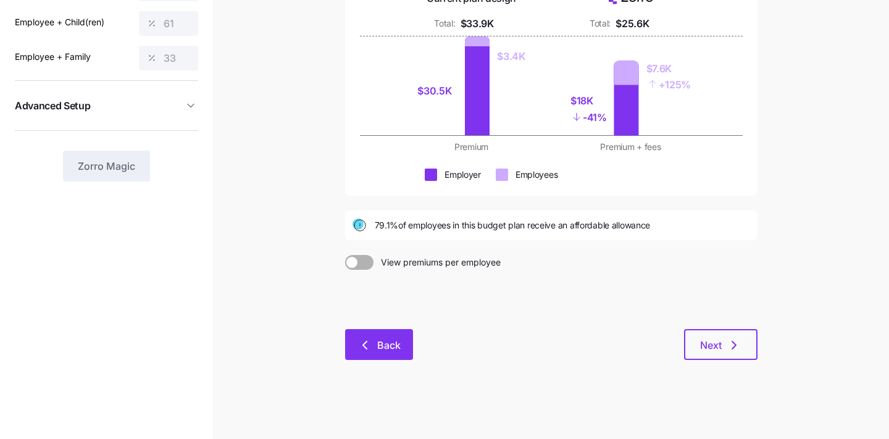
click at [365, 351] on icon "button" at bounding box center [364, 345] width 15 height 15
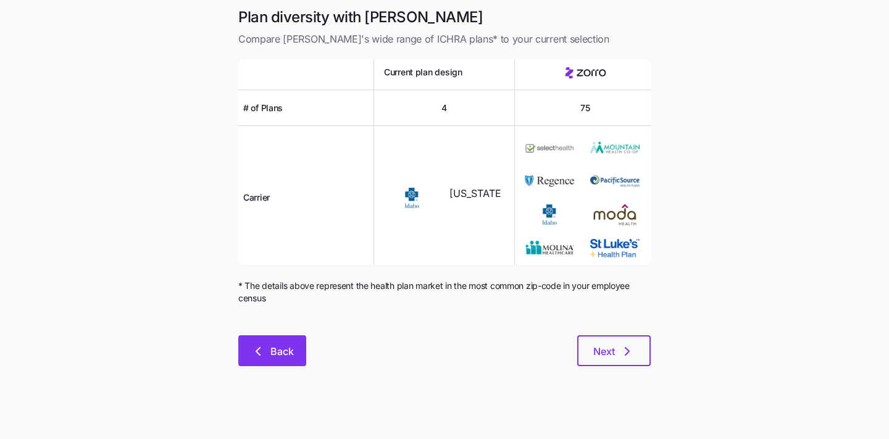
click at [280, 346] on span "Back" at bounding box center [281, 351] width 23 height 15
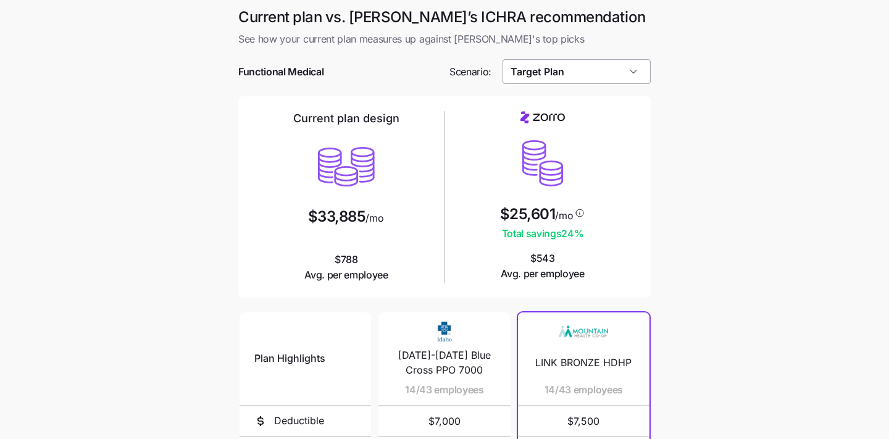
click at [582, 77] on input "Target Plan" at bounding box center [576, 71] width 149 height 25
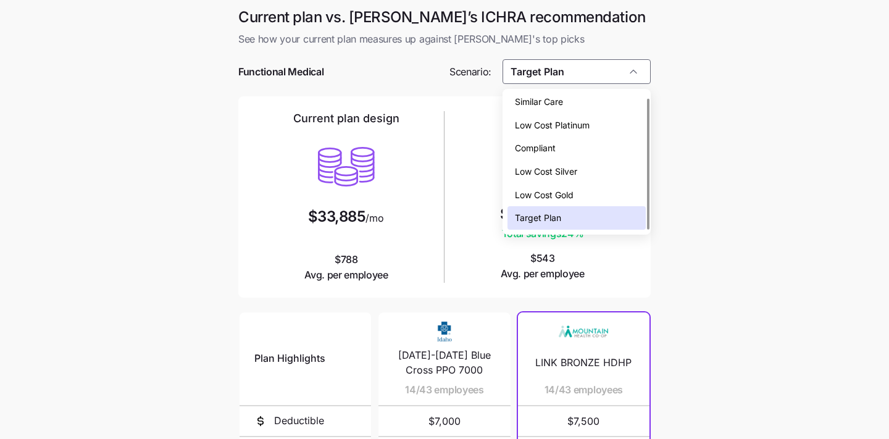
click at [569, 148] on div "Compliant" at bounding box center [576, 147] width 139 height 23
type input "Compliant"
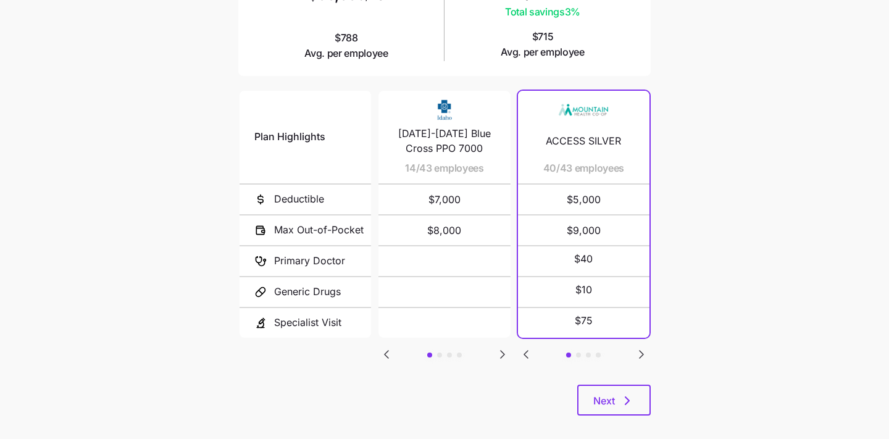
scroll to position [230, 0]
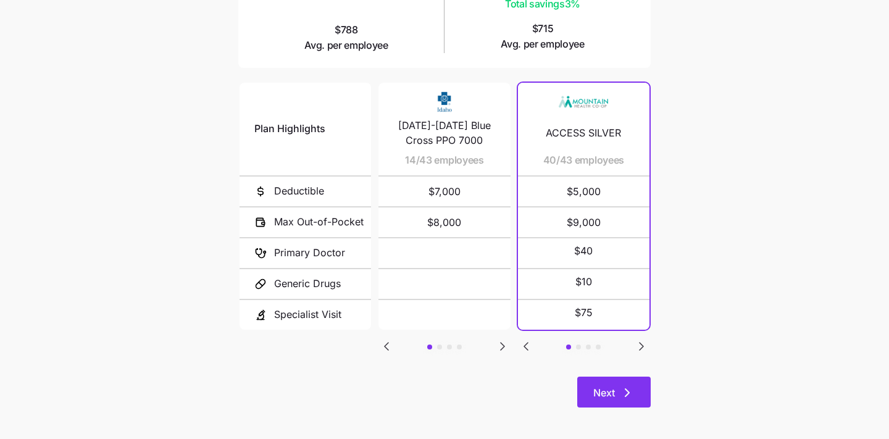
click at [625, 386] on icon "button" at bounding box center [627, 392] width 15 height 15
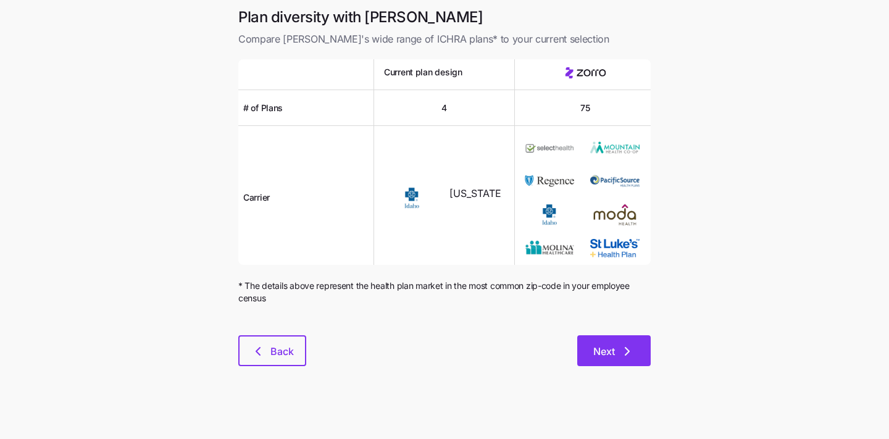
click at [615, 344] on span "Next" at bounding box center [613, 351] width 41 height 15
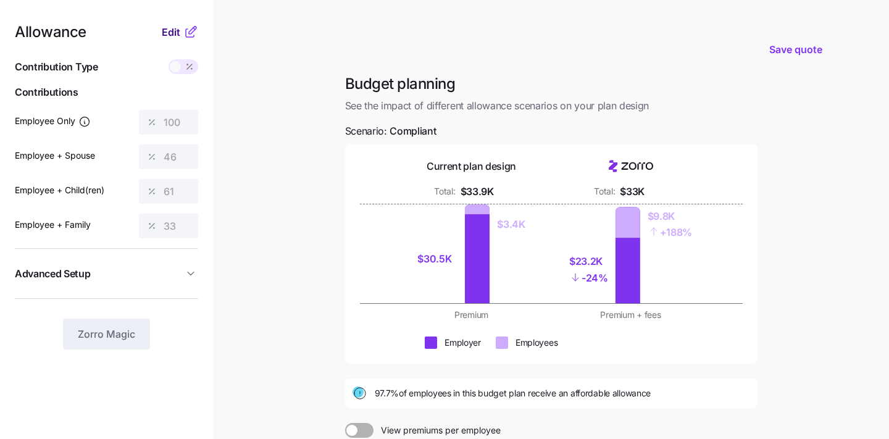
click at [170, 36] on span "Edit" at bounding box center [171, 32] width 19 height 15
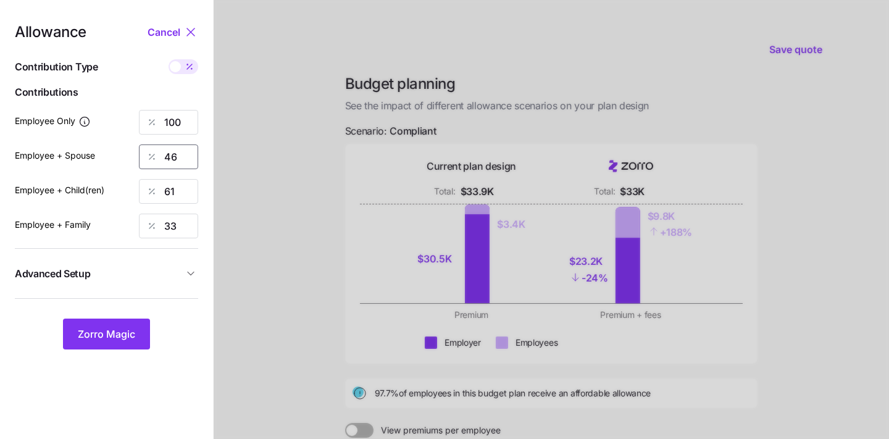
click at [181, 158] on input "46" at bounding box center [168, 156] width 59 height 25
type input "0"
click at [178, 191] on input "61" at bounding box center [168, 191] width 59 height 25
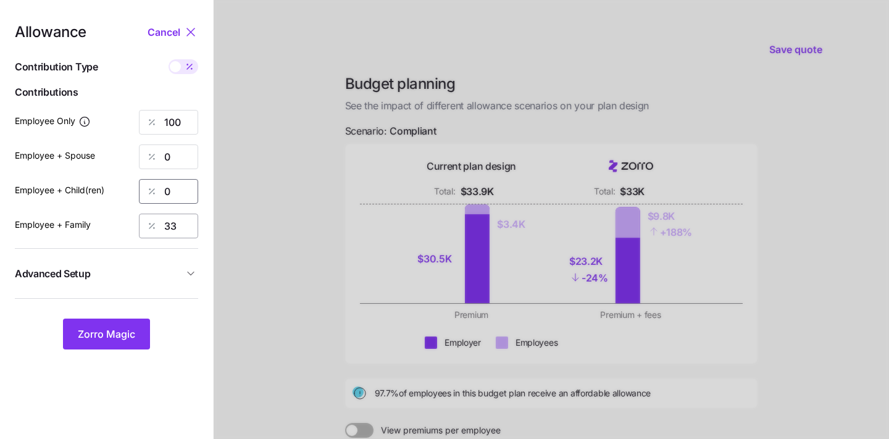
type input "0"
click at [180, 224] on input "33" at bounding box center [168, 226] width 59 height 25
type input "0"
click at [108, 335] on span "Zorro Magic" at bounding box center [106, 334] width 57 height 15
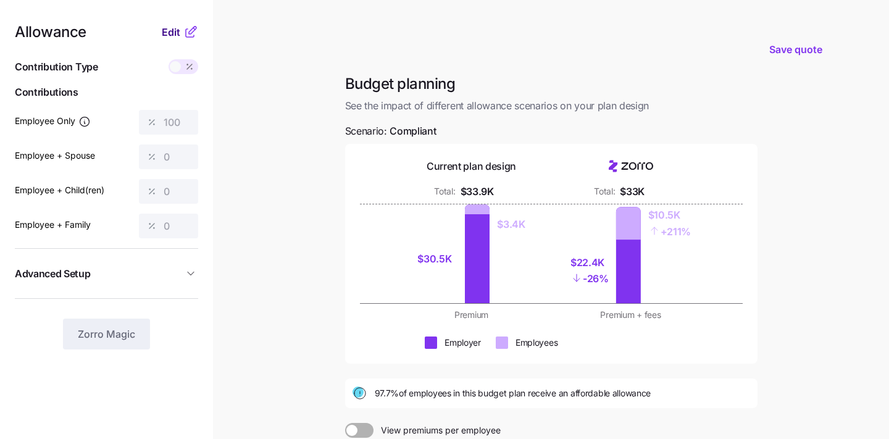
click at [167, 28] on span "Edit" at bounding box center [171, 32] width 19 height 15
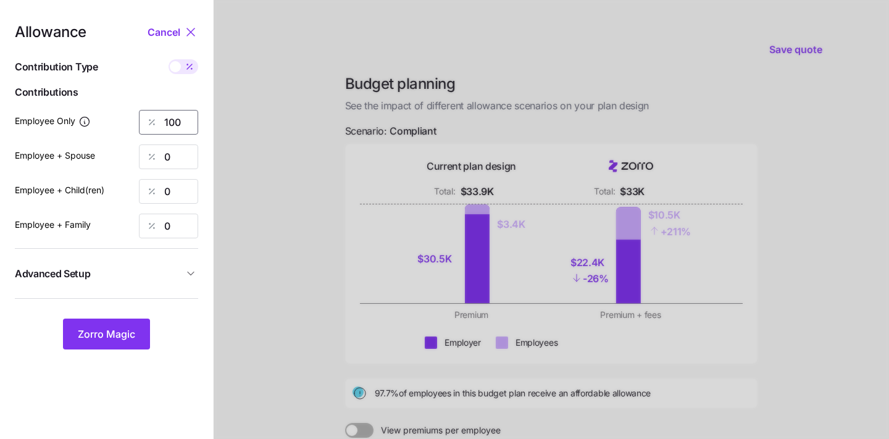
click at [188, 121] on input "100" at bounding box center [168, 122] width 59 height 25
type input "90"
click at [180, 324] on div "Zorro Magic" at bounding box center [106, 334] width 183 height 31
click at [136, 324] on button "Zorro Magic" at bounding box center [106, 334] width 87 height 31
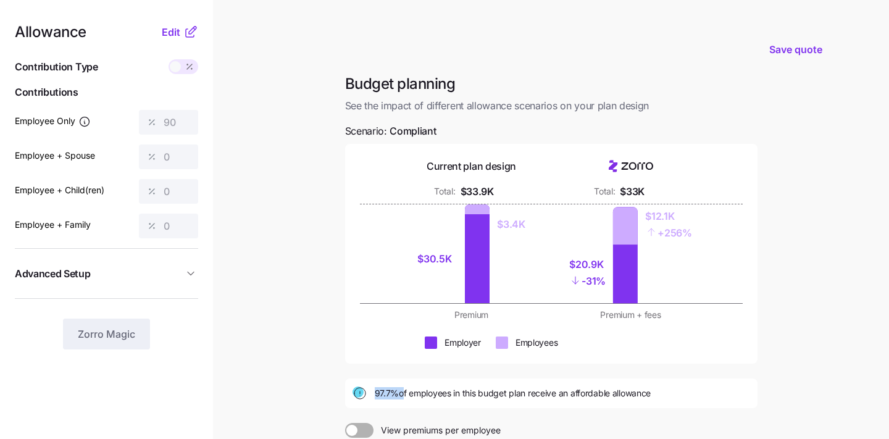
drag, startPoint x: 370, startPoint y: 393, endPoint x: 406, endPoint y: 393, distance: 36.4
click at [406, 393] on div "97.7% of employees in this budget plan receive an affordable allowance" at bounding box center [551, 393] width 398 height 15
click at [406, 393] on span "97.7% of employees in this budget plan receive an affordable allowance" at bounding box center [513, 393] width 277 height 12
drag, startPoint x: 391, startPoint y: 395, endPoint x: 353, endPoint y: 395, distance: 38.3
click at [353, 395] on div "97.7% of employees in this budget plan receive an affordable allowance" at bounding box center [551, 393] width 398 height 15
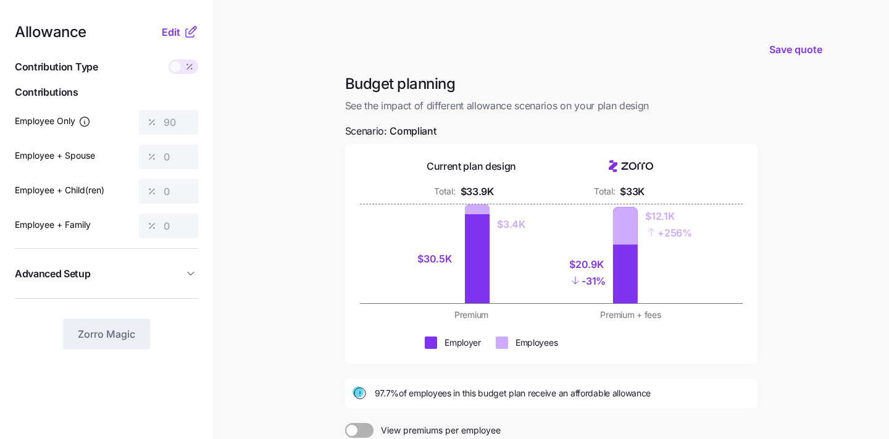
click at [333, 385] on main "Save quote Budget planning See the impact of different allowance scenarios on y…" at bounding box center [444, 303] width 889 height 607
drag, startPoint x: 398, startPoint y: 395, endPoint x: 343, endPoint y: 382, distance: 56.4
click at [343, 382] on div "Budget planning See the impact of different allowance scenarios on your plan de…" at bounding box center [551, 308] width 432 height 469
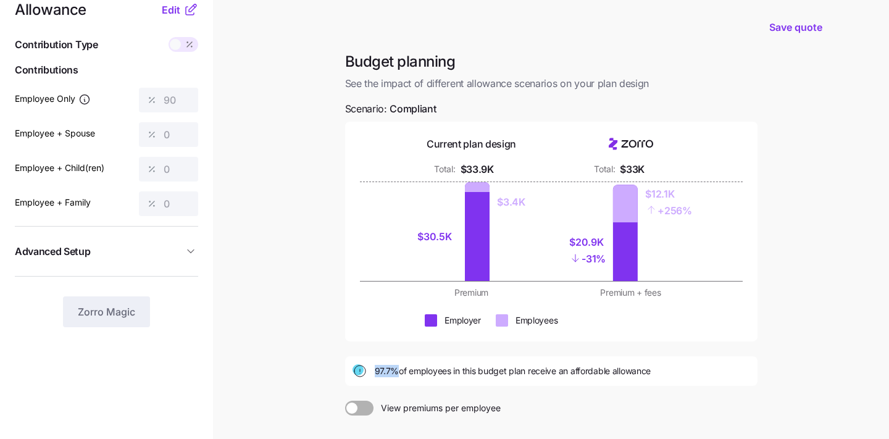
scroll to position [152, 0]
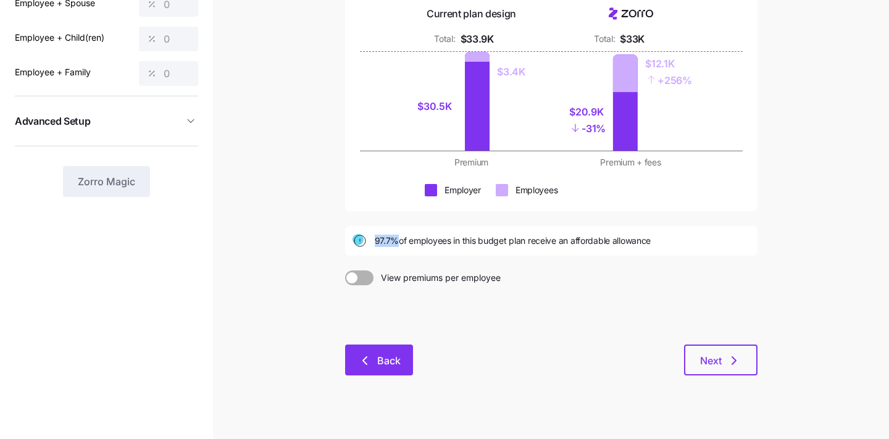
click at [383, 349] on button "Back" at bounding box center [379, 359] width 68 height 31
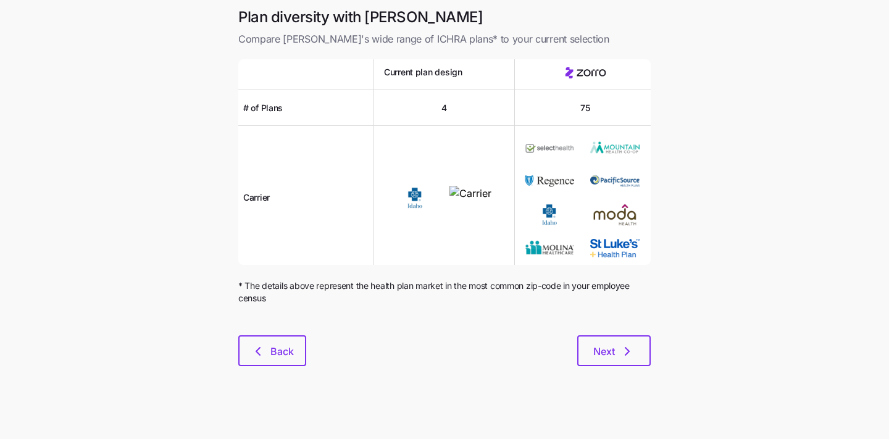
click at [265, 327] on div at bounding box center [444, 327] width 412 height 15
click at [271, 351] on span "Back" at bounding box center [281, 351] width 23 height 15
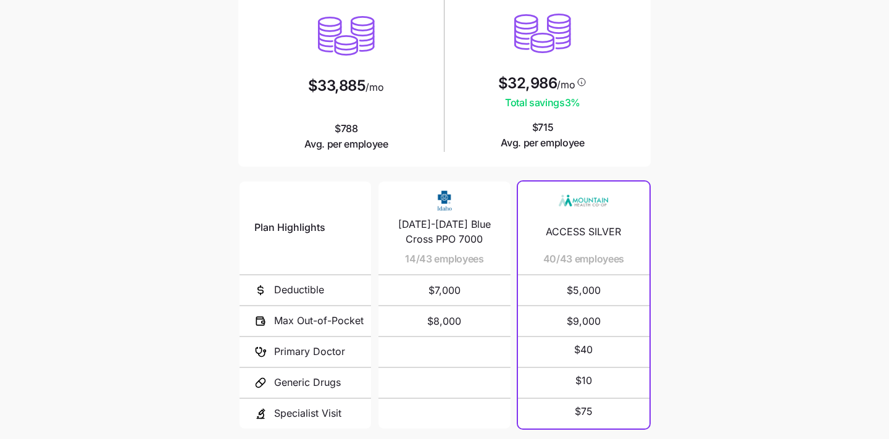
scroll to position [166, 0]
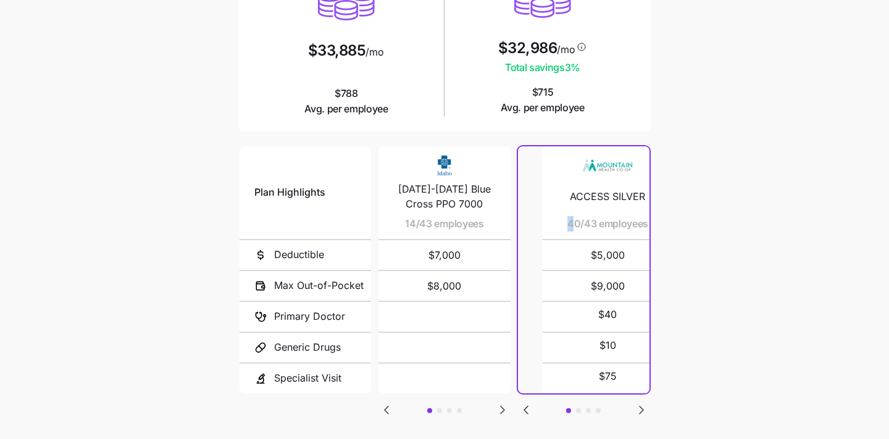
drag, startPoint x: 542, startPoint y: 225, endPoint x: 570, endPoint y: 223, distance: 28.5
click at [570, 223] on div "ACCESS SILVER 40/43 employees" at bounding box center [608, 192] width 102 height 93
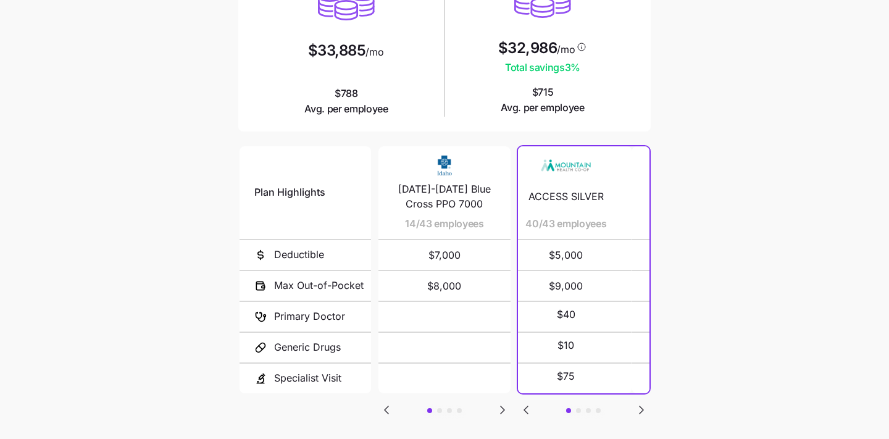
drag, startPoint x: 575, startPoint y: 224, endPoint x: 549, endPoint y: 224, distance: 25.9
click at [549, 224] on span "40/43 employees" at bounding box center [565, 223] width 81 height 15
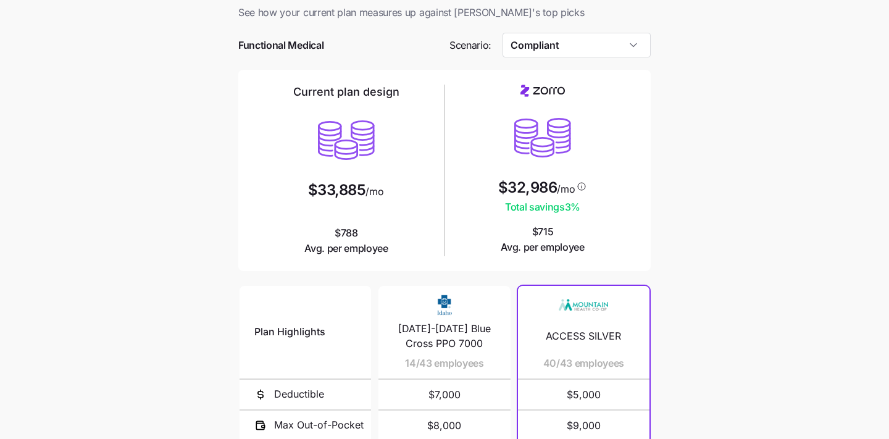
scroll to position [35, 0]
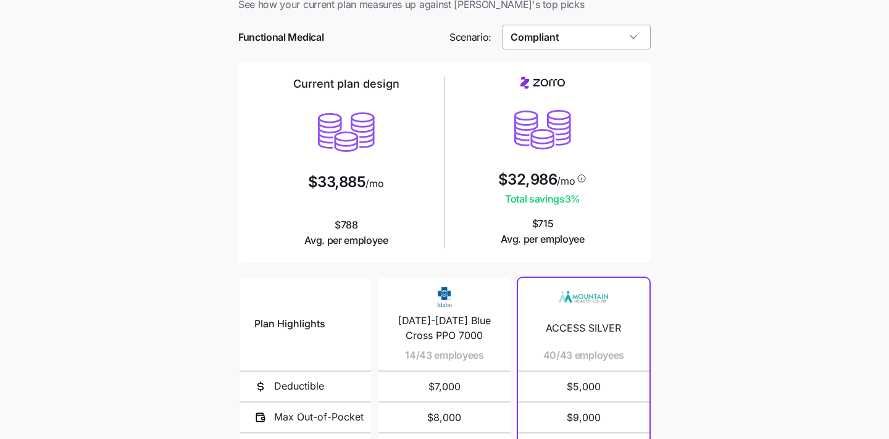
click at [572, 36] on input "Compliant" at bounding box center [576, 37] width 149 height 25
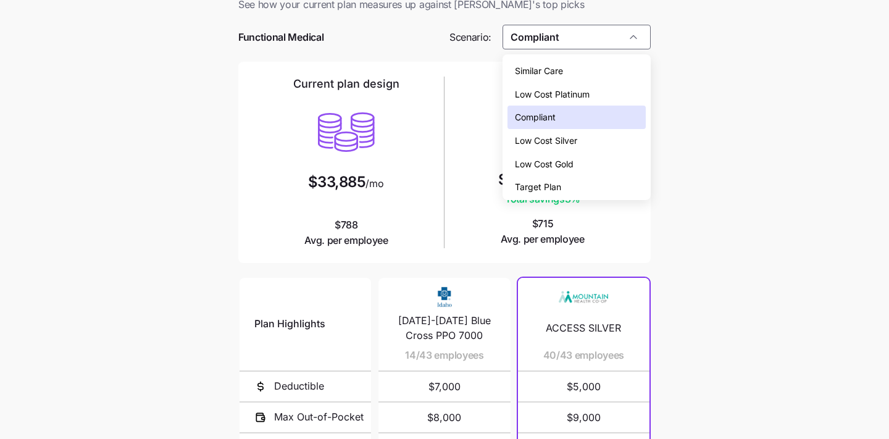
click at [621, 186] on div "Target Plan" at bounding box center [576, 186] width 139 height 23
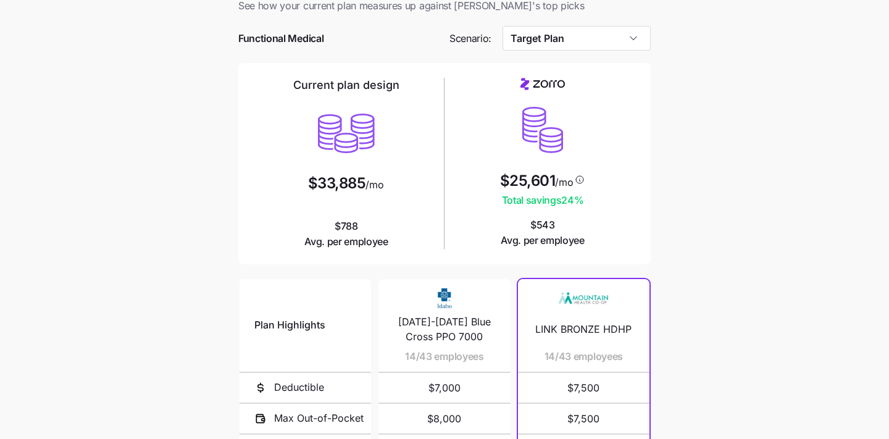
scroll to position [24, 0]
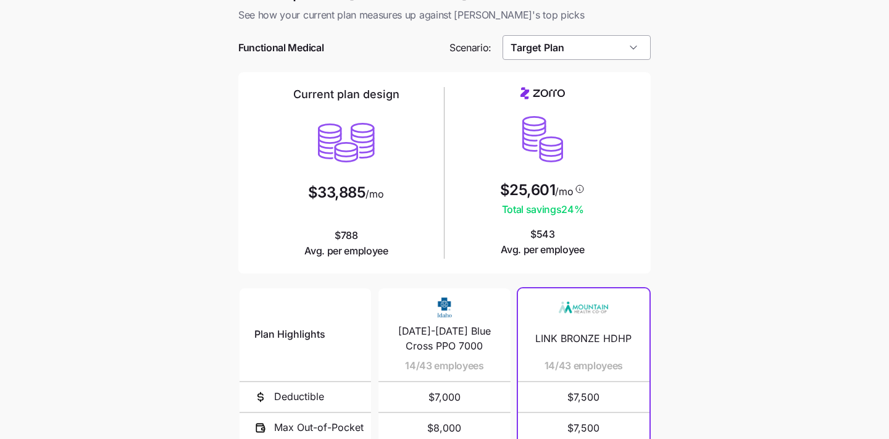
click at [615, 43] on input "Target Plan" at bounding box center [576, 47] width 149 height 25
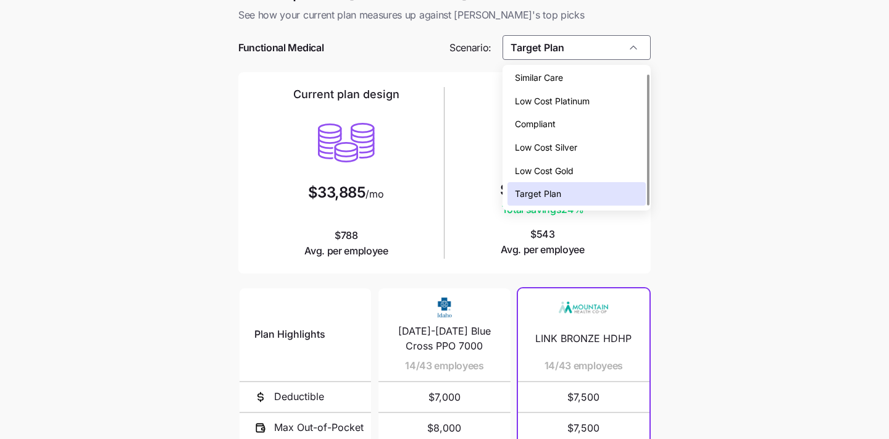
click at [606, 119] on div "Compliant" at bounding box center [576, 123] width 139 height 23
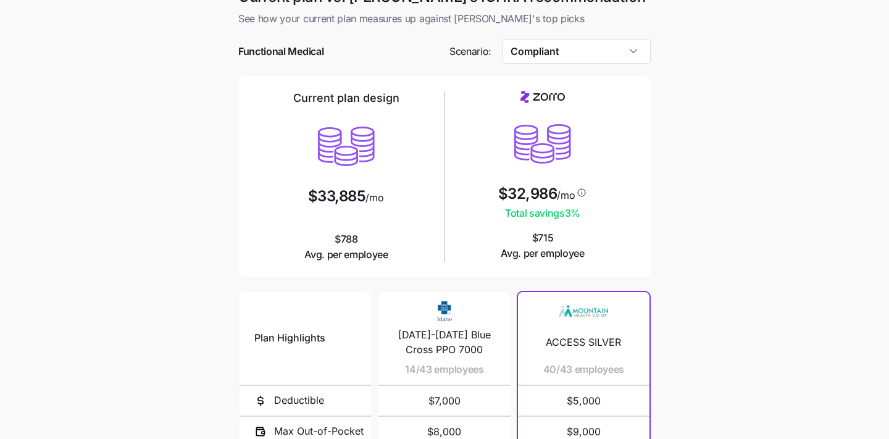
scroll to position [21, 0]
click at [622, 53] on input "Compliant" at bounding box center [576, 50] width 149 height 25
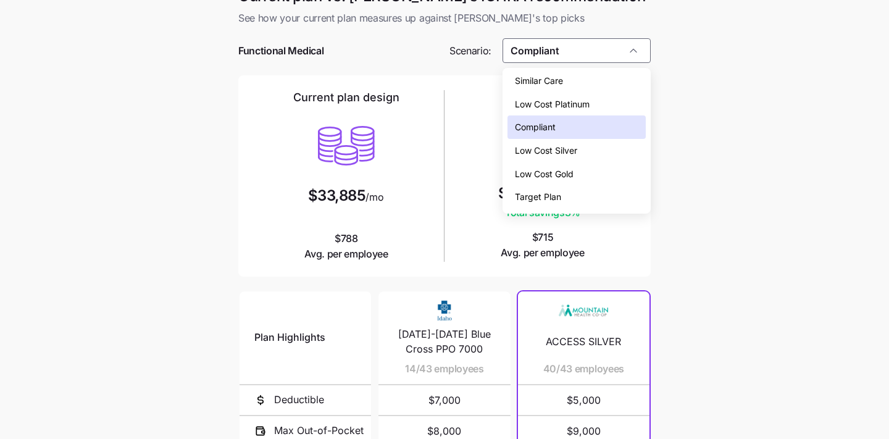
click at [607, 151] on div "Low Cost Silver" at bounding box center [576, 150] width 139 height 23
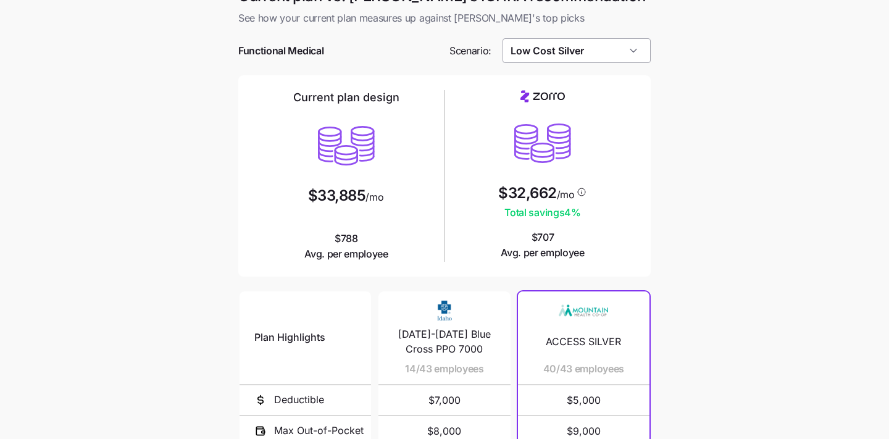
click at [630, 45] on input "Low Cost Silver" at bounding box center [576, 50] width 149 height 25
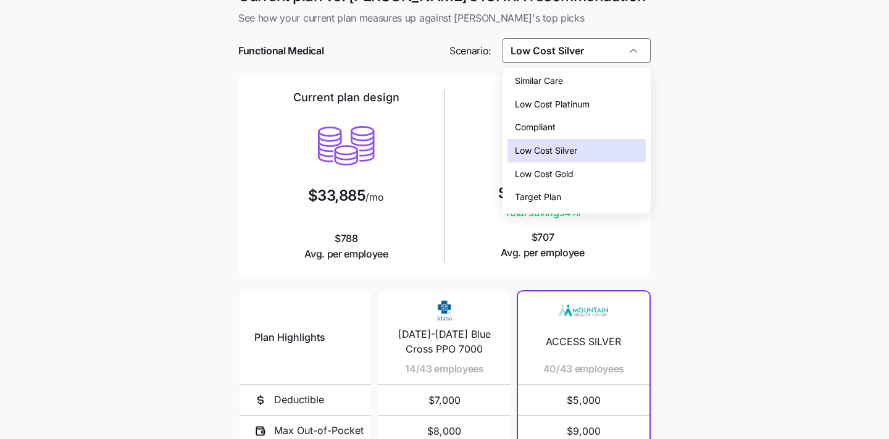
click at [618, 125] on div "Compliant" at bounding box center [576, 126] width 139 height 23
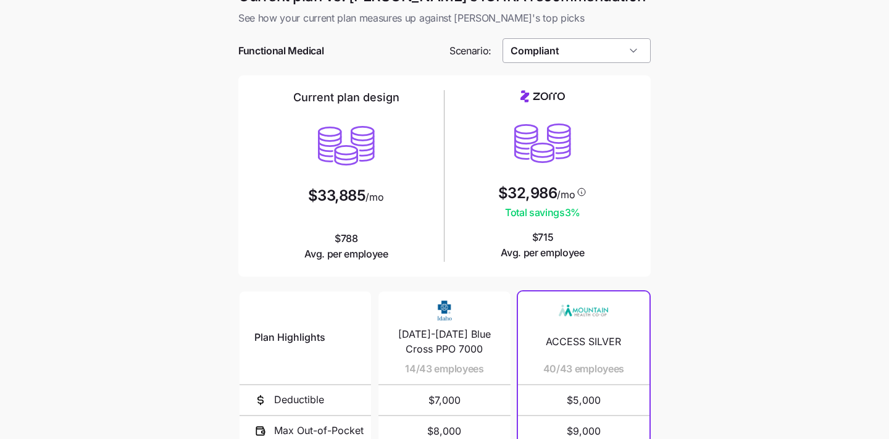
click at [615, 59] on input "Compliant" at bounding box center [576, 50] width 149 height 25
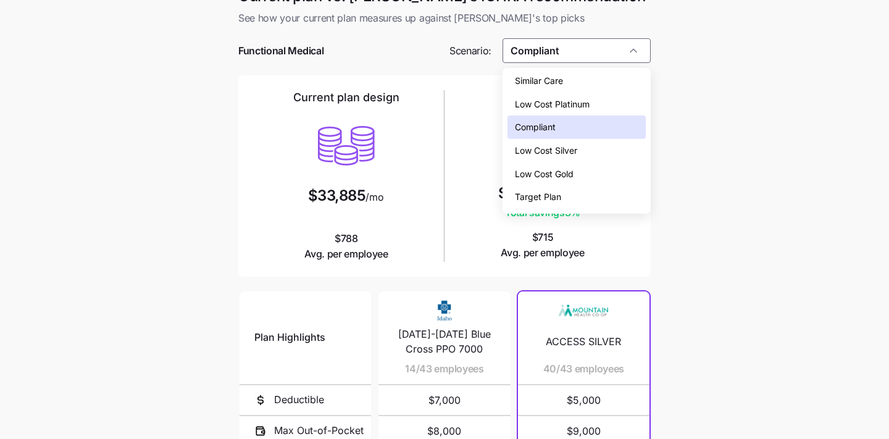
click at [601, 144] on div "Low Cost Silver" at bounding box center [576, 150] width 139 height 23
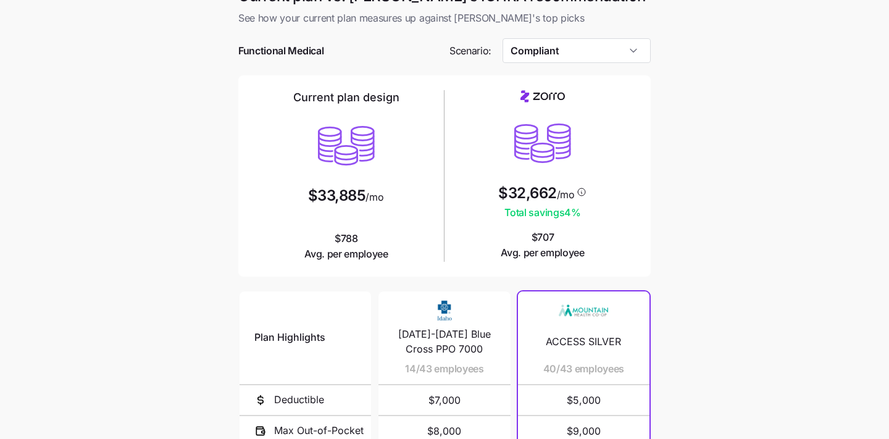
type input "Low Cost Silver"
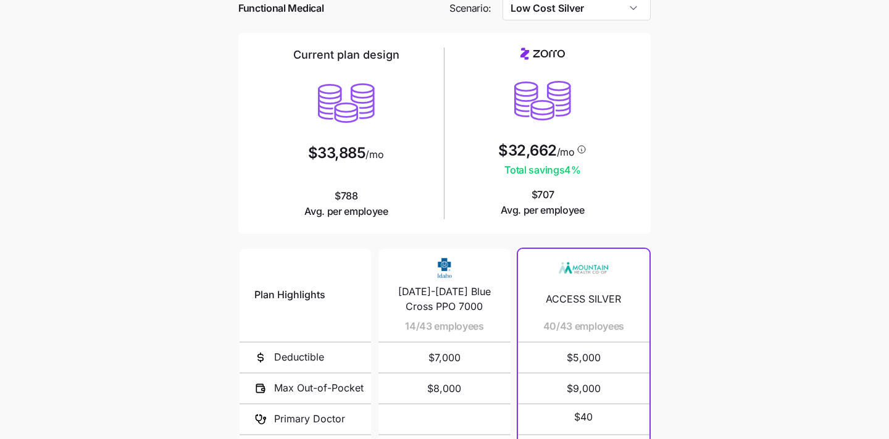
scroll to position [219, 0]
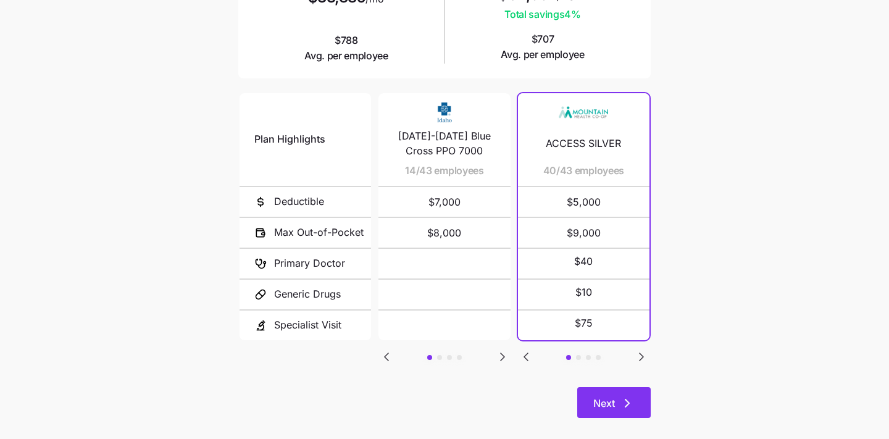
click at [618, 389] on button "Next" at bounding box center [613, 402] width 73 height 31
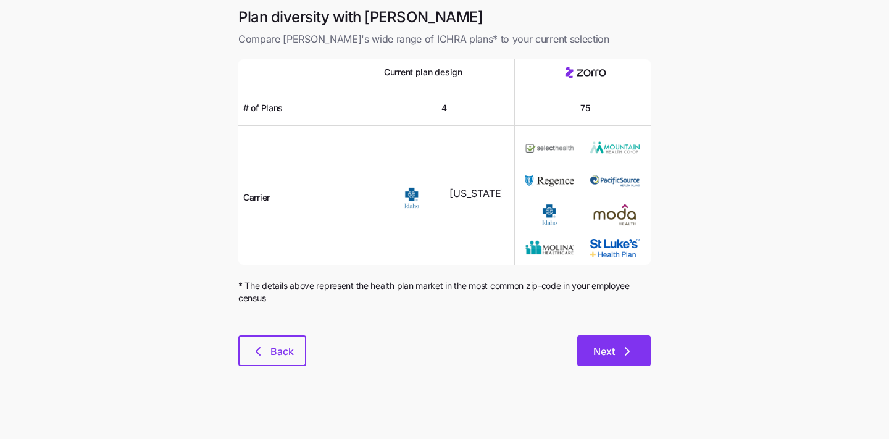
click at [596, 357] on span "Next" at bounding box center [604, 351] width 22 height 15
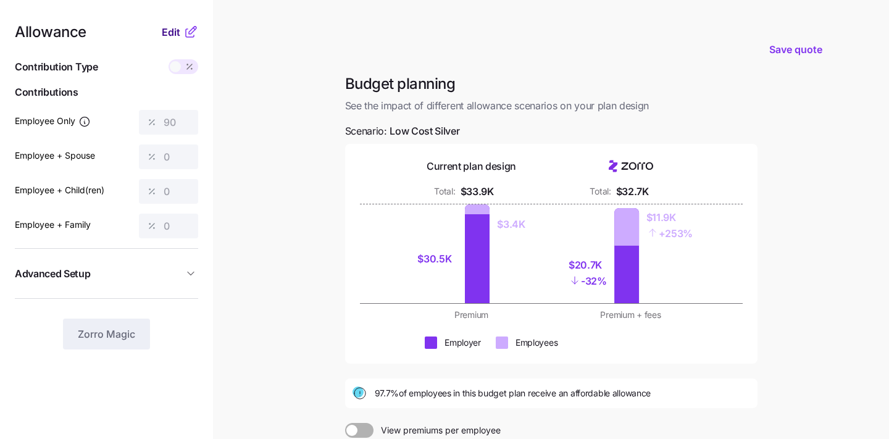
click at [177, 28] on span "Edit" at bounding box center [171, 32] width 19 height 15
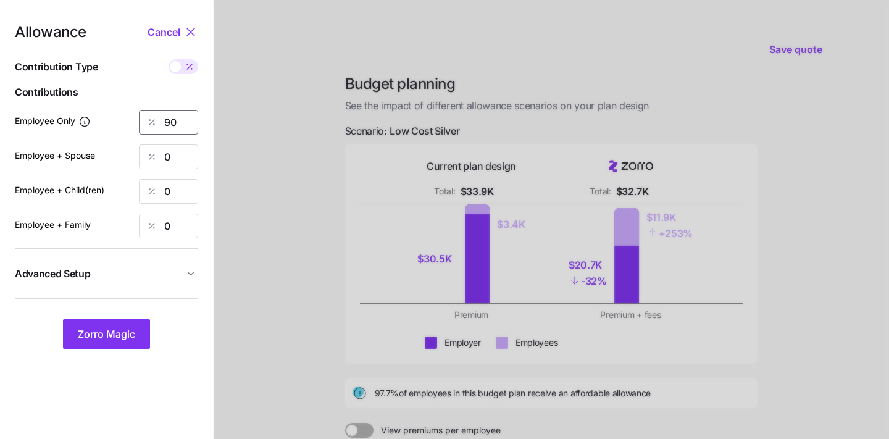
click at [181, 122] on input "90" at bounding box center [168, 122] width 59 height 25
click at [114, 339] on span "Zorro Magic" at bounding box center [106, 334] width 57 height 15
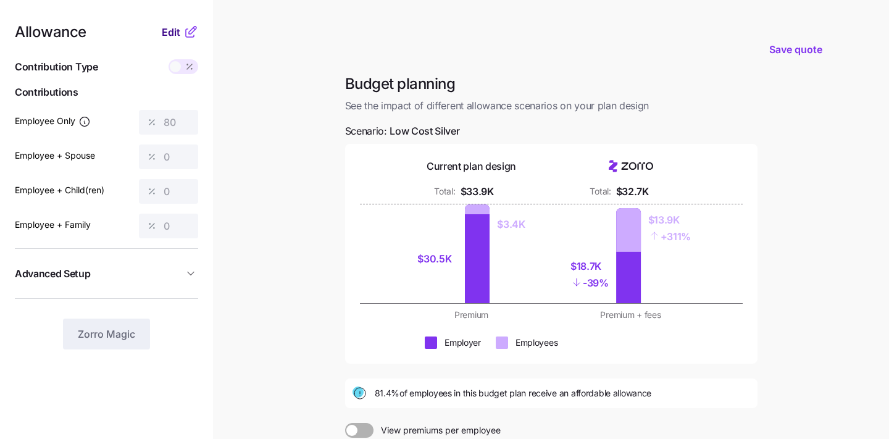
click at [172, 32] on span "Edit" at bounding box center [171, 32] width 19 height 15
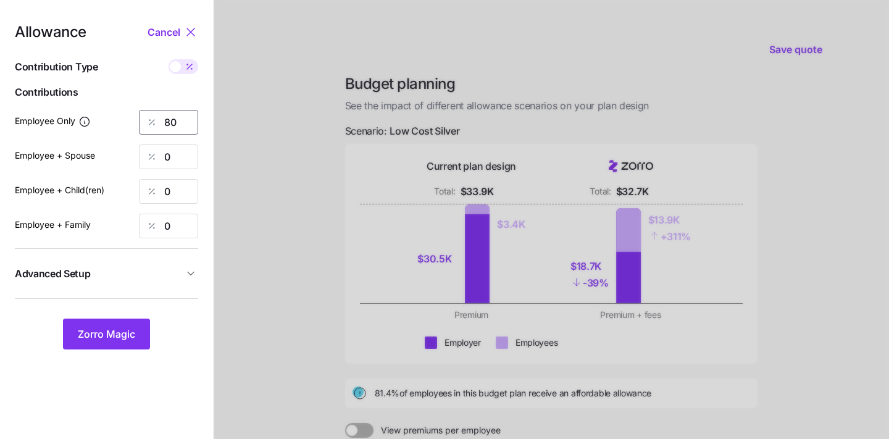
click at [184, 123] on input "80" at bounding box center [168, 122] width 59 height 25
type input "8"
type input "90"
click at [244, 330] on div at bounding box center [551, 303] width 675 height 607
click at [86, 329] on span "Zorro Magic" at bounding box center [106, 334] width 57 height 15
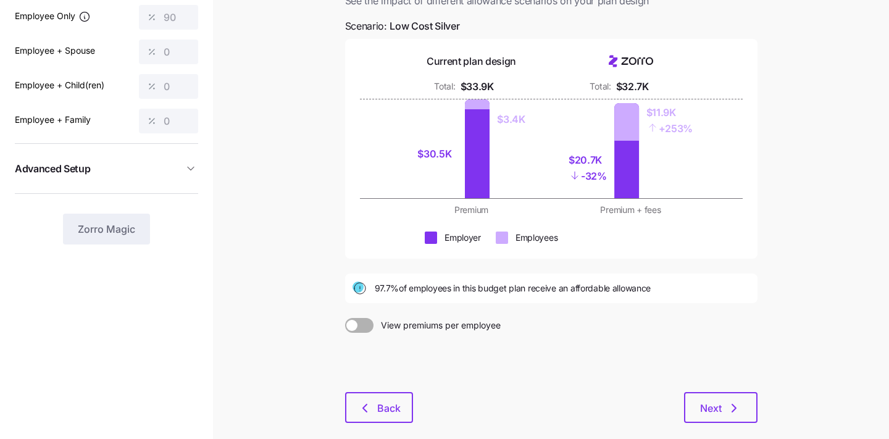
scroll to position [9, 0]
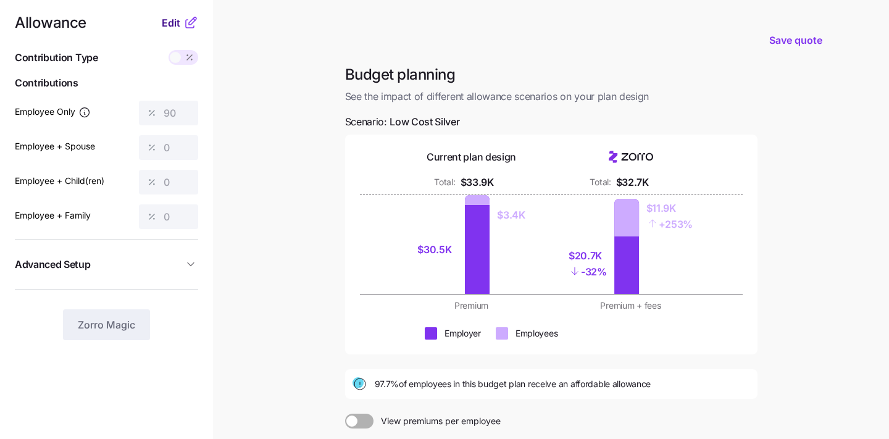
click at [168, 30] on span "Edit" at bounding box center [171, 22] width 19 height 15
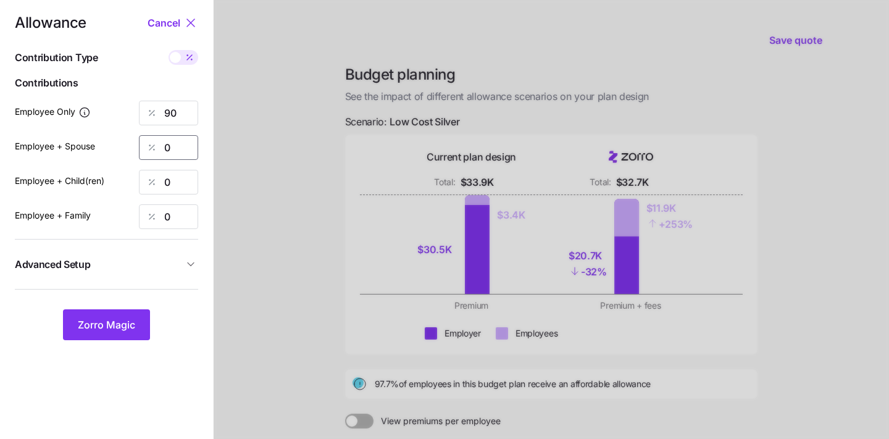
click at [174, 147] on input "0" at bounding box center [168, 147] width 59 height 25
type input "90"
click at [175, 185] on input "0" at bounding box center [168, 182] width 59 height 25
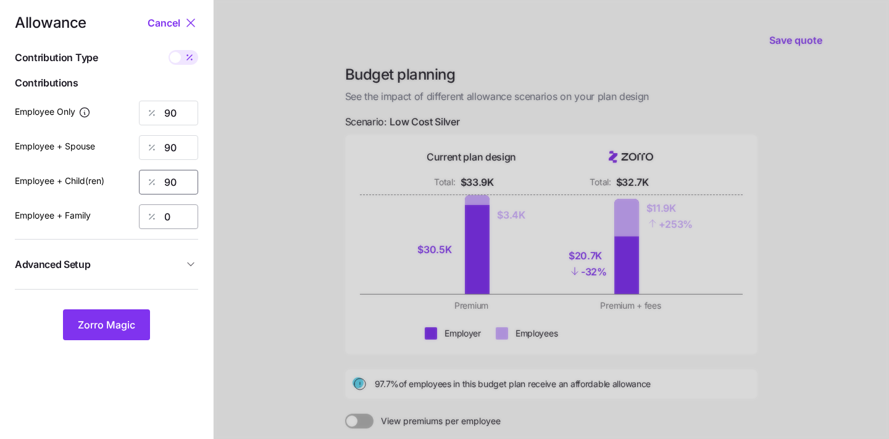
type input "90"
click at [172, 224] on input "0" at bounding box center [168, 216] width 59 height 25
type input "90"
click at [110, 331] on span "Zorro Magic" at bounding box center [106, 324] width 57 height 15
